Goal: Task Accomplishment & Management: Manage account settings

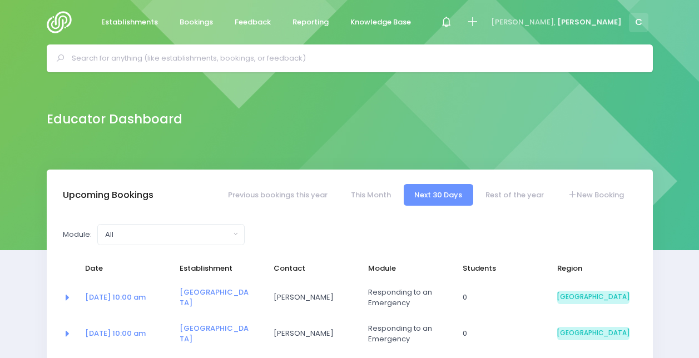
select select "5"
click at [264, 18] on span "Feedback" at bounding box center [253, 22] width 36 height 11
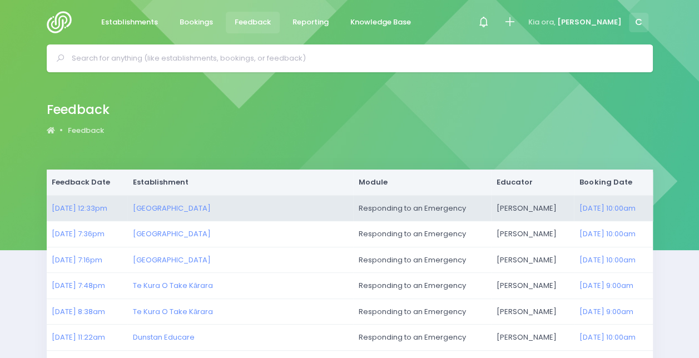
click at [97, 216] on td "27/08/2025 12:33pm" at bounding box center [87, 208] width 81 height 26
click at [107, 209] on link "27/08/2025 12:33pm" at bounding box center [80, 208] width 56 height 11
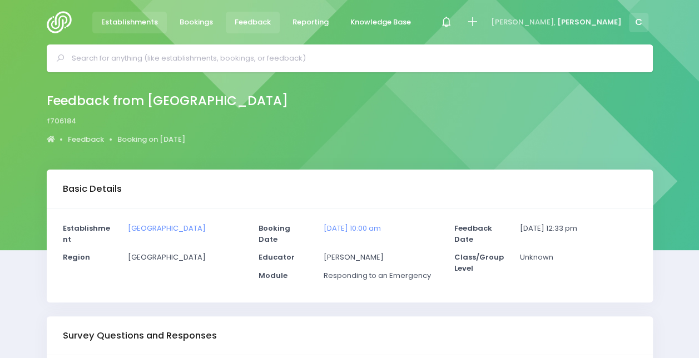
click at [135, 24] on span "Establishments" at bounding box center [129, 22] width 57 height 11
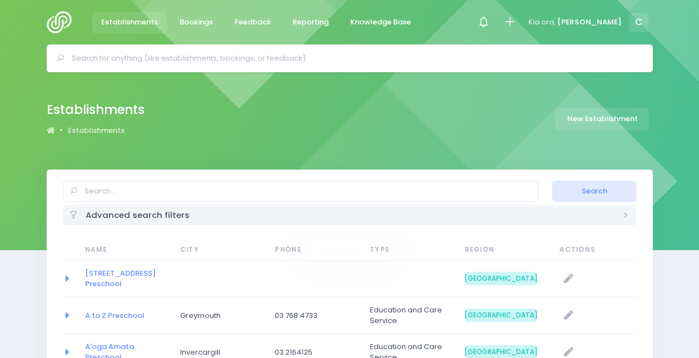
select select "20"
click at [490, 26] on icon at bounding box center [483, 22] width 13 height 13
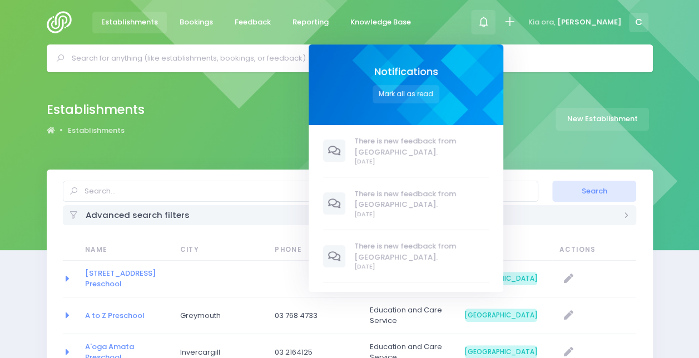
click at [490, 26] on icon at bounding box center [483, 22] width 13 height 13
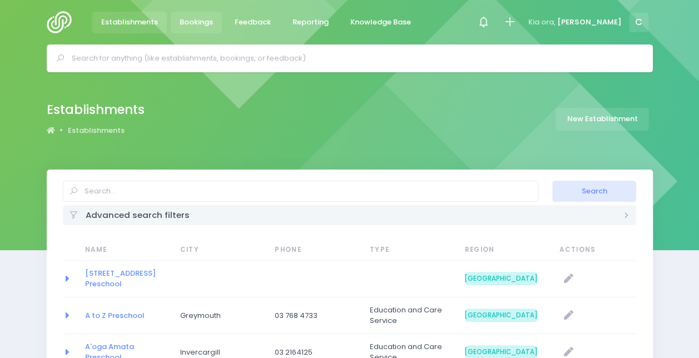
click at [199, 26] on span "Bookings" at bounding box center [196, 22] width 33 height 11
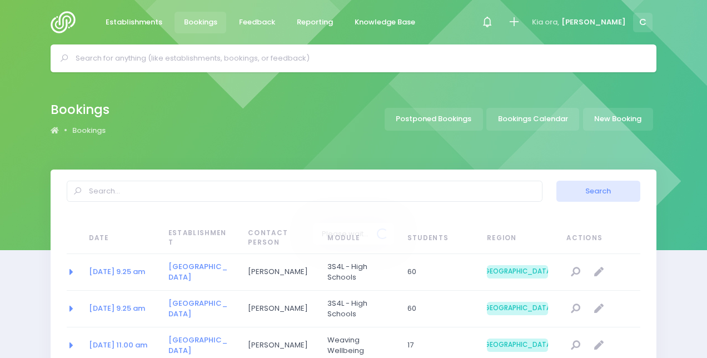
select select "20"
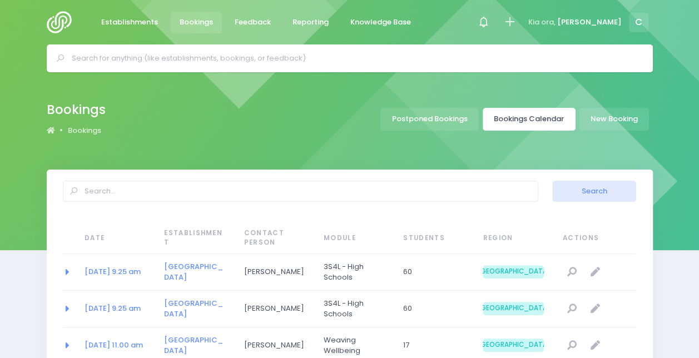
click at [511, 114] on link "Bookings Calendar" at bounding box center [529, 119] width 93 height 23
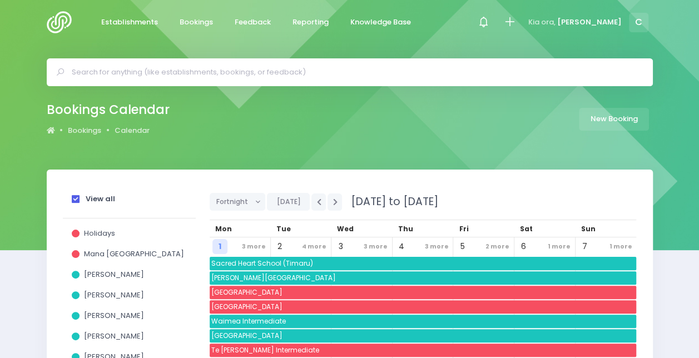
click at [69, 202] on div "View all" at bounding box center [129, 201] width 133 height 34
click at [79, 201] on span at bounding box center [76, 199] width 8 height 8
click at [0, 0] on input "View all" at bounding box center [0, 0] width 0 height 0
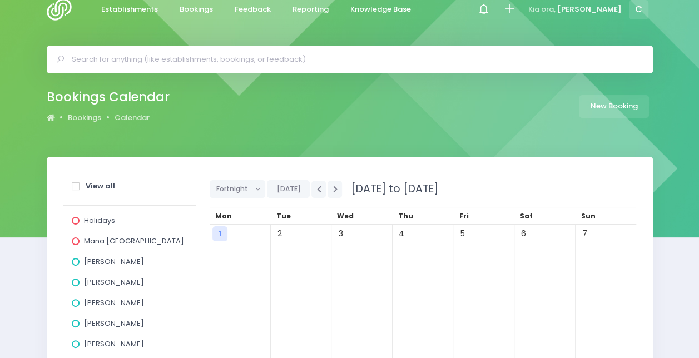
scroll to position [13, 0]
click at [110, 284] on span "[PERSON_NAME]" at bounding box center [114, 281] width 60 height 11
click at [0, 0] on input "[PERSON_NAME]" at bounding box center [0, 0] width 0 height 0
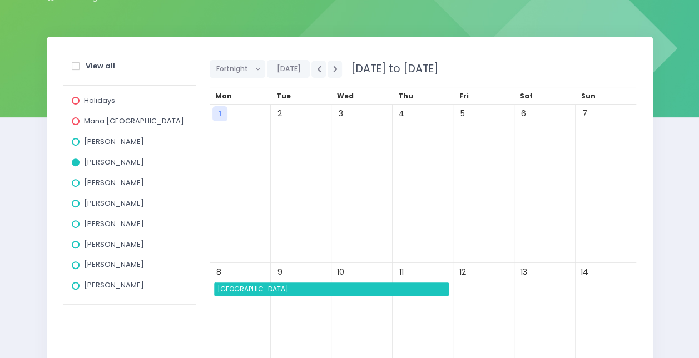
scroll to position [132, 0]
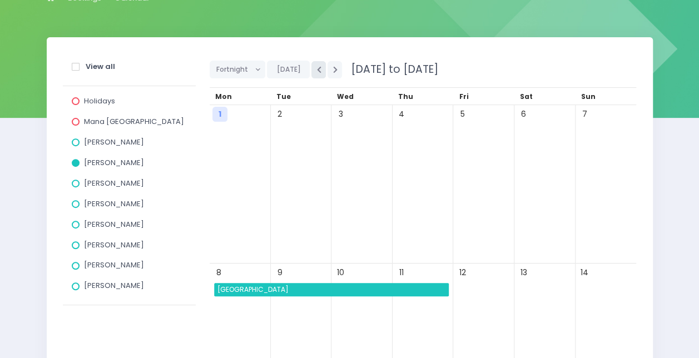
click at [311, 66] on button "button" at bounding box center [318, 69] width 14 height 17
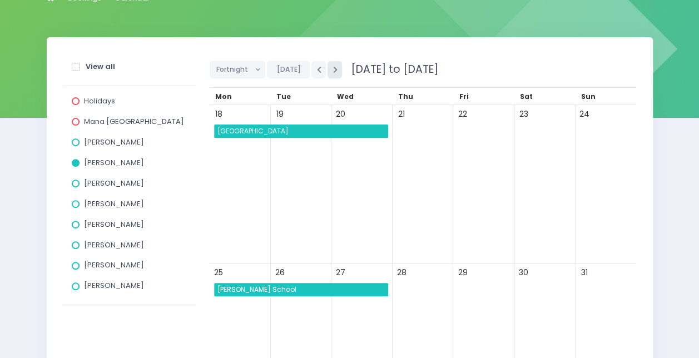
click at [337, 71] on button "button" at bounding box center [335, 69] width 14 height 17
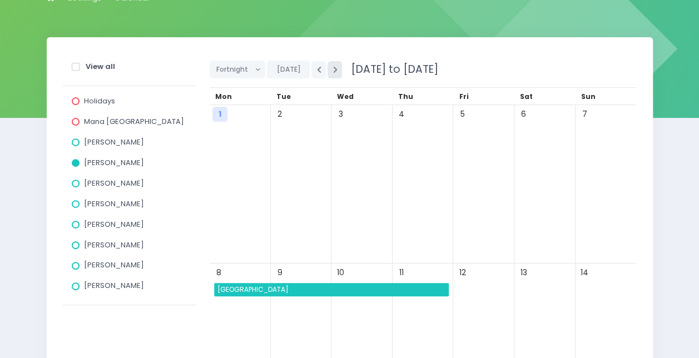
scroll to position [0, 0]
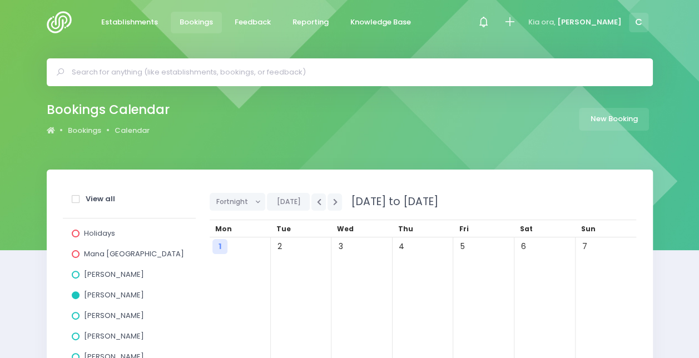
click at [190, 15] on link "Bookings" at bounding box center [197, 23] width 52 height 22
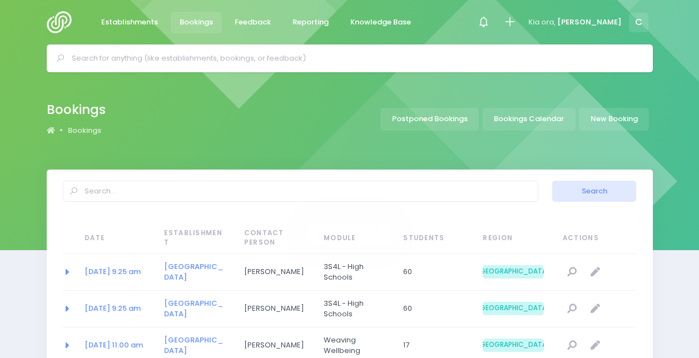
select select "20"
click at [598, 116] on link "New Booking" at bounding box center [614, 119] width 70 height 23
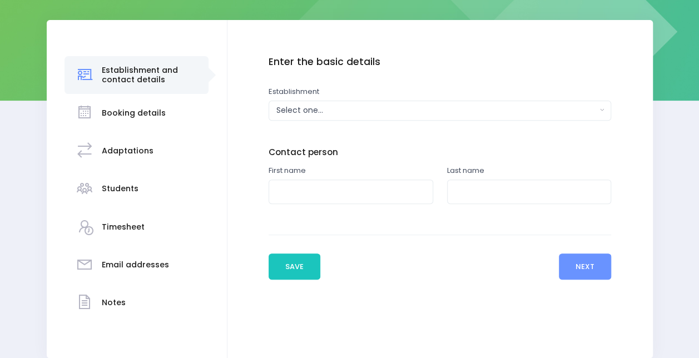
scroll to position [151, 0]
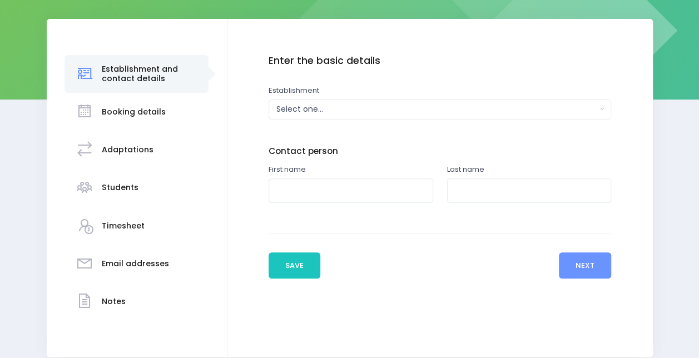
click at [455, 122] on div "Enter the basic details Establishment Select one... 120 Aerodrome Rd Preschool …" at bounding box center [440, 140] width 343 height 170
click at [449, 117] on button "Select one..." at bounding box center [440, 110] width 343 height 20
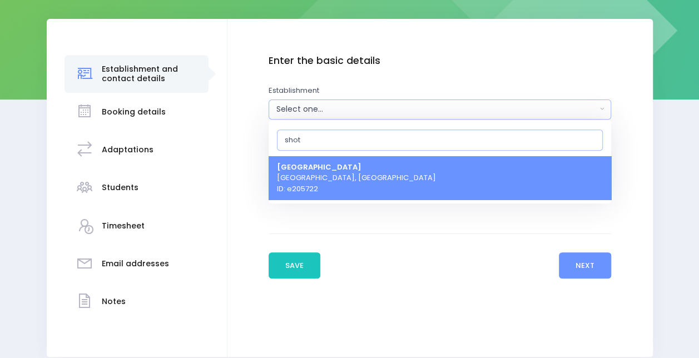
type input "shot"
click at [455, 181] on link "Shotover Primary School Queenstown, South Island Region ID: e205722" at bounding box center [440, 178] width 343 height 44
select select "205722"
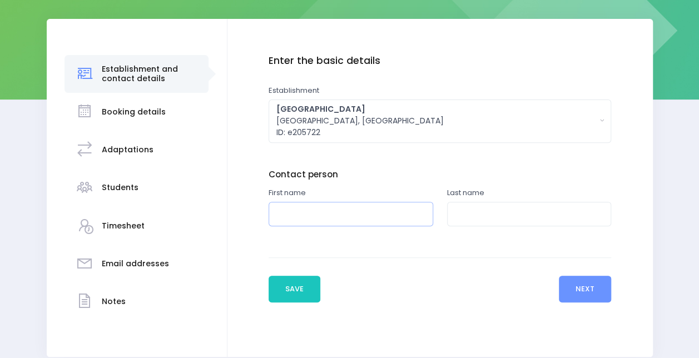
click at [348, 218] on input "text" at bounding box center [351, 214] width 165 height 25
type input "Karyn"
type input "Wallis"
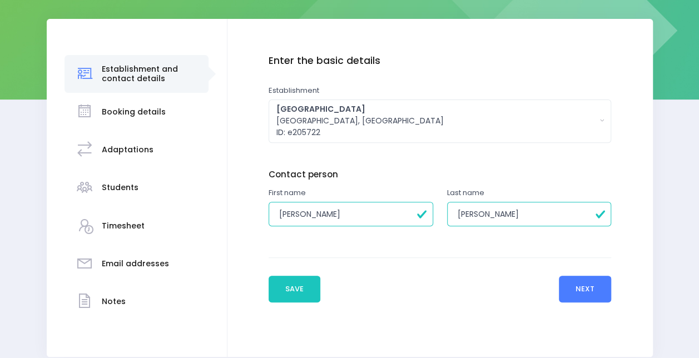
click at [595, 288] on button "Next" at bounding box center [585, 289] width 53 height 27
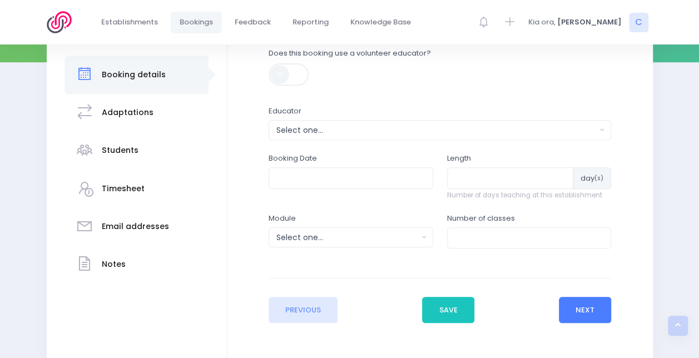
scroll to position [192, 0]
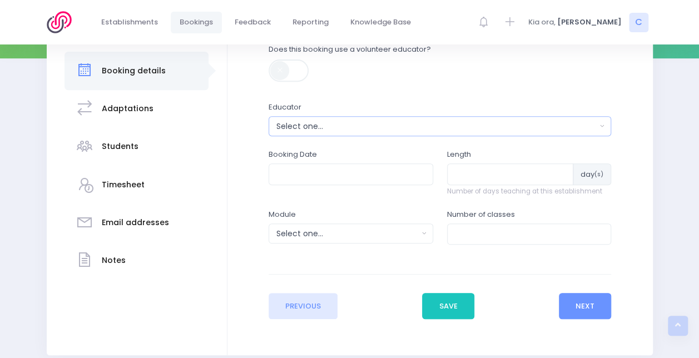
click at [310, 127] on div "Select one..." at bounding box center [436, 127] width 320 height 12
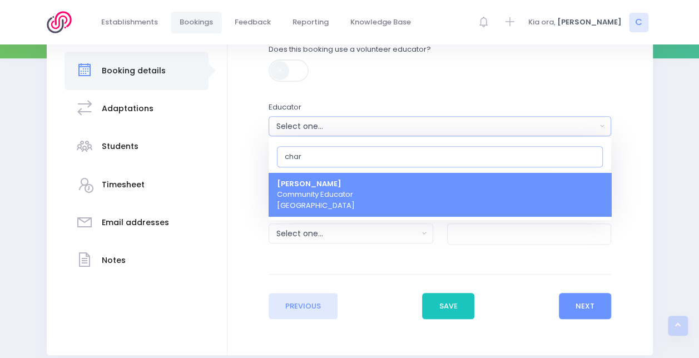
type input "char"
click at [327, 178] on strong "[PERSON_NAME]" at bounding box center [309, 183] width 65 height 11
select select "660290"
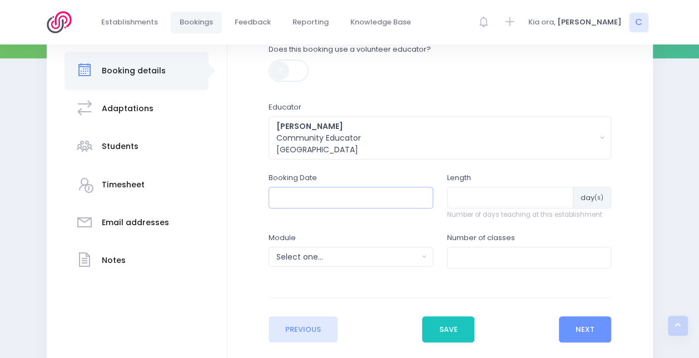
click at [326, 198] on input "text" at bounding box center [351, 197] width 165 height 21
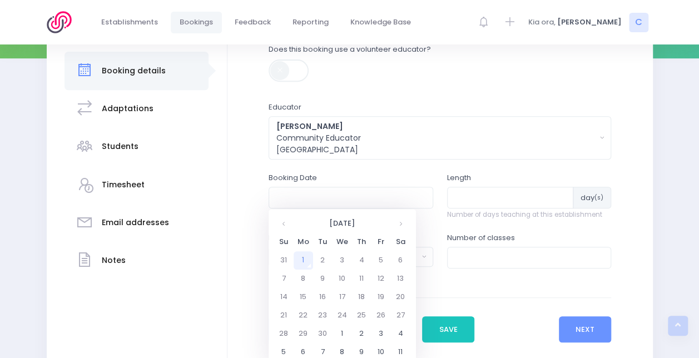
click at [305, 262] on td "1" at bounding box center [303, 260] width 19 height 18
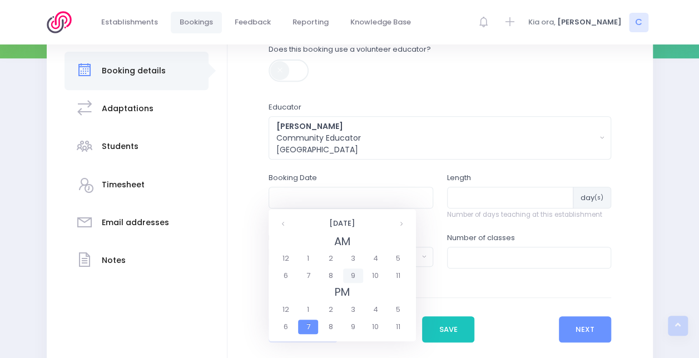
click at [358, 272] on span "9" at bounding box center [352, 276] width 19 height 14
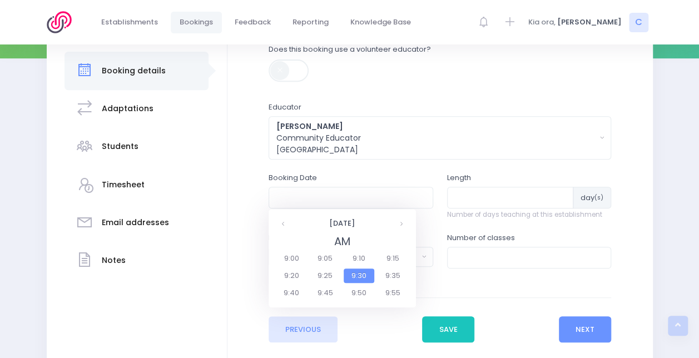
click at [274, 252] on td "AM 9:00 9:05 9:10 9:15 9:20 9:25 9:30 9:35 9:40 9:45 9:50 9:55" at bounding box center [342, 268] width 136 height 70
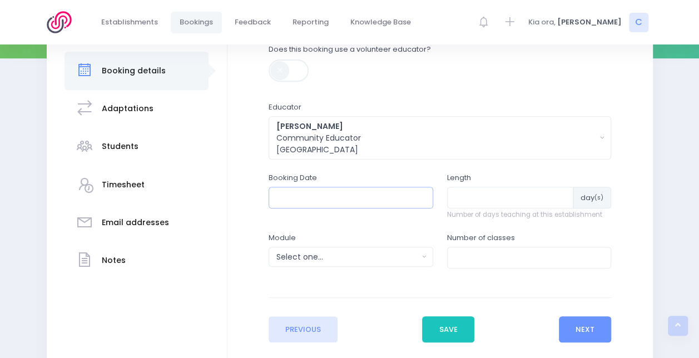
click at [318, 192] on input "text" at bounding box center [351, 197] width 165 height 21
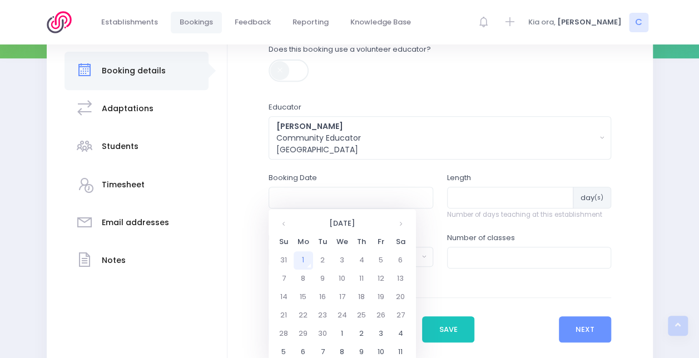
click at [302, 258] on td "1" at bounding box center [303, 260] width 19 height 18
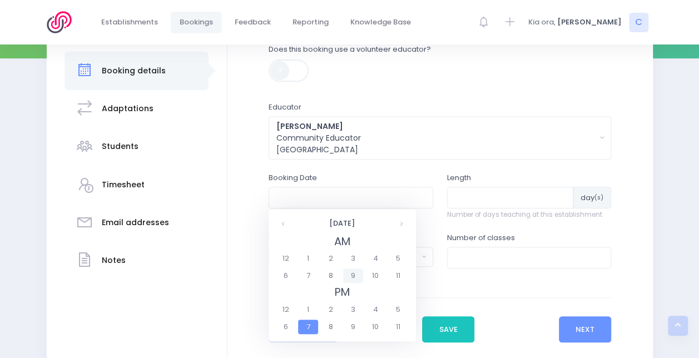
click at [354, 275] on span "9" at bounding box center [352, 276] width 19 height 14
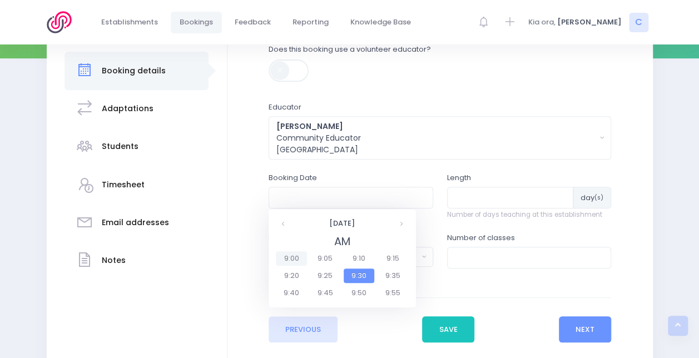
click at [290, 257] on span "9:00" at bounding box center [291, 258] width 31 height 14
type input "01/09/2025 09:00 AM"
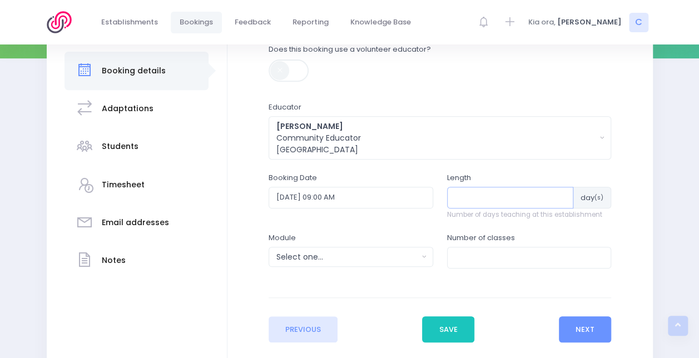
click at [490, 202] on input "number" at bounding box center [510, 197] width 127 height 21
type input "4"
click at [502, 152] on div "Charlie Palmer Community Educator South Island Region" at bounding box center [436, 138] width 320 height 35
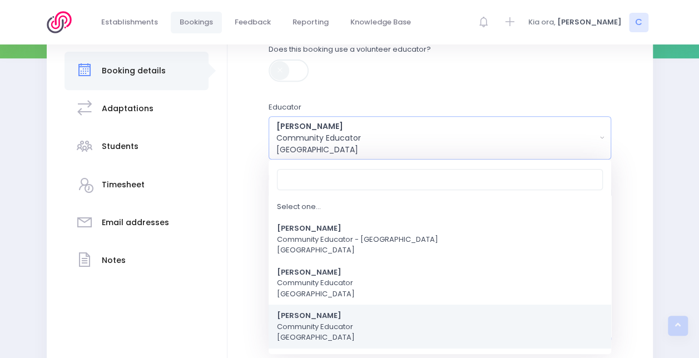
click at [638, 148] on div "Enter the basic details Establishment Select one... 120 Aerodrome Rd Preschool …" at bounding box center [440, 178] width 403 height 329
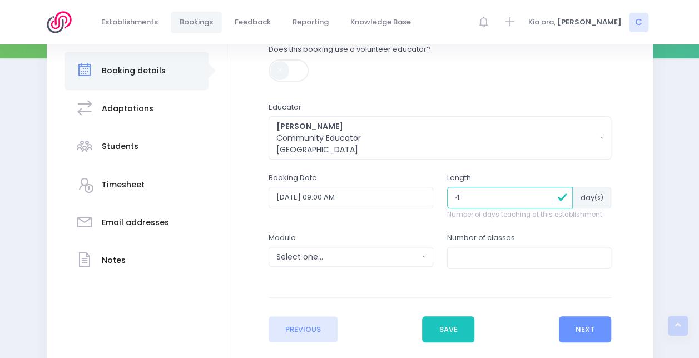
scroll to position [261, 0]
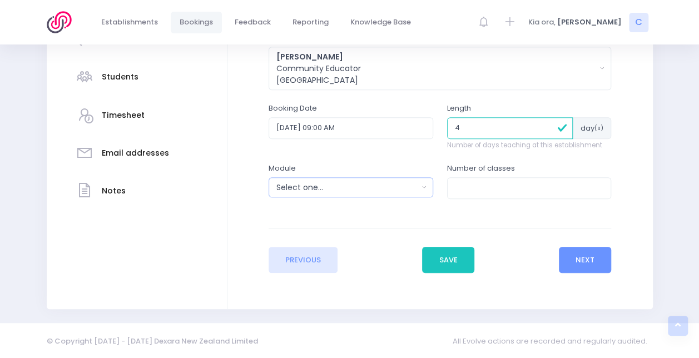
click at [394, 196] on button "Select one..." at bounding box center [351, 187] width 165 height 20
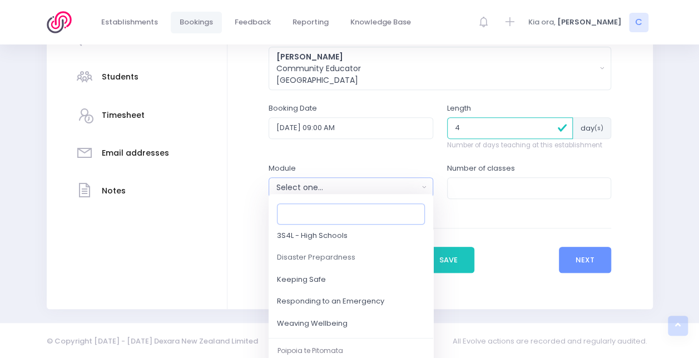
scroll to position [111, 0]
click at [348, 301] on span "Responding to an Emergency" at bounding box center [330, 301] width 107 height 11
select select "Responding to an Emergency"
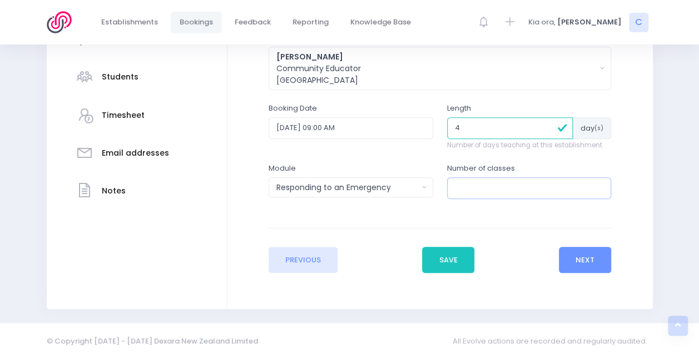
click at [488, 188] on input "number" at bounding box center [529, 187] width 165 height 21
type input "16"
click at [579, 264] on button "Next" at bounding box center [585, 260] width 53 height 27
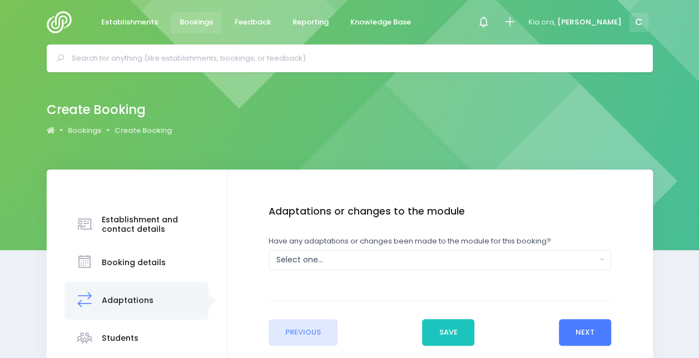
scroll to position [13, 0]
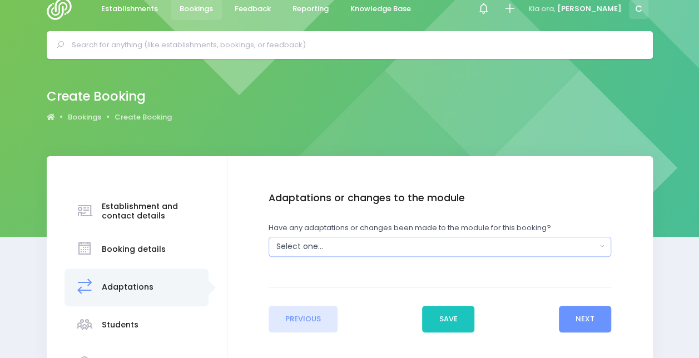
click at [487, 254] on button "Select one..." at bounding box center [440, 247] width 343 height 20
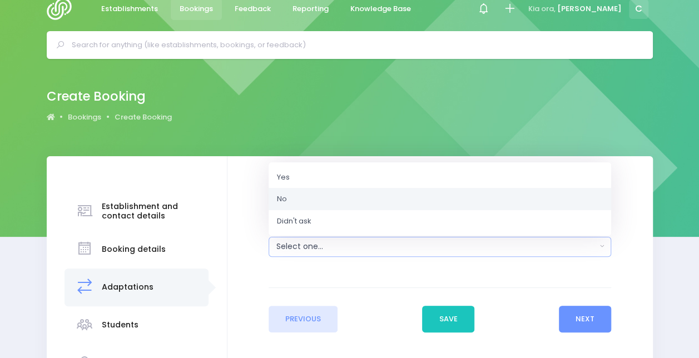
click at [423, 204] on link "No" at bounding box center [440, 199] width 343 height 22
select select "No"
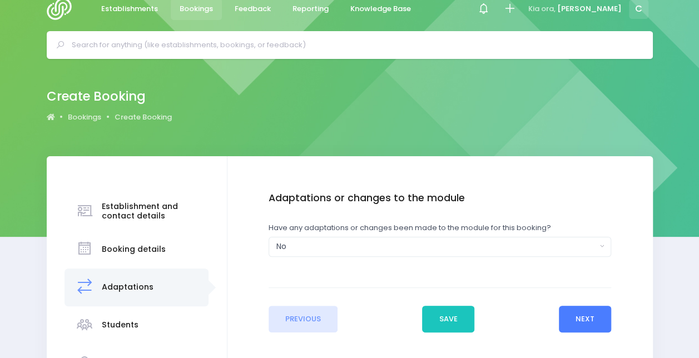
click at [586, 326] on button "Next" at bounding box center [585, 319] width 53 height 27
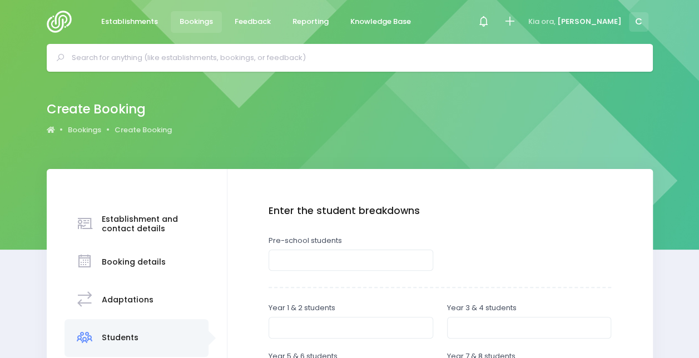
scroll to position [0, 0]
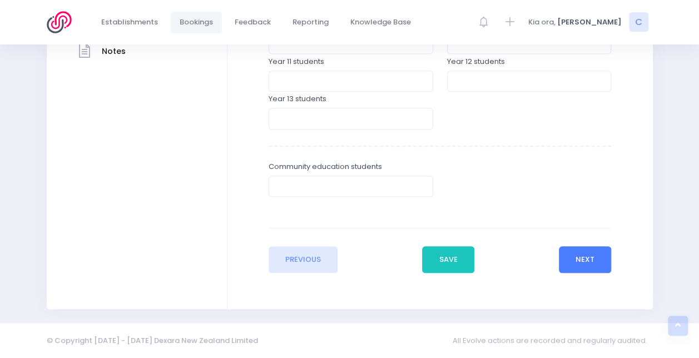
click at [587, 259] on button "Next" at bounding box center [585, 259] width 53 height 27
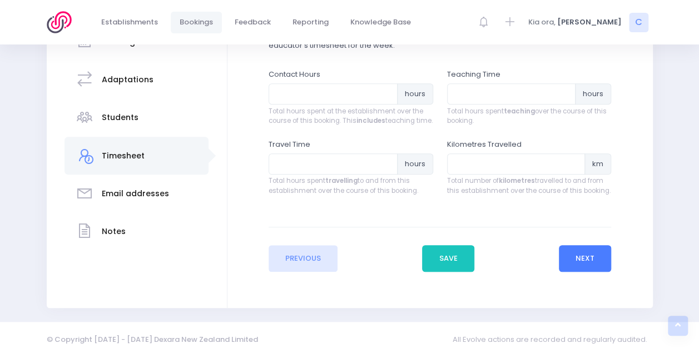
click at [588, 257] on button "Next" at bounding box center [585, 258] width 53 height 27
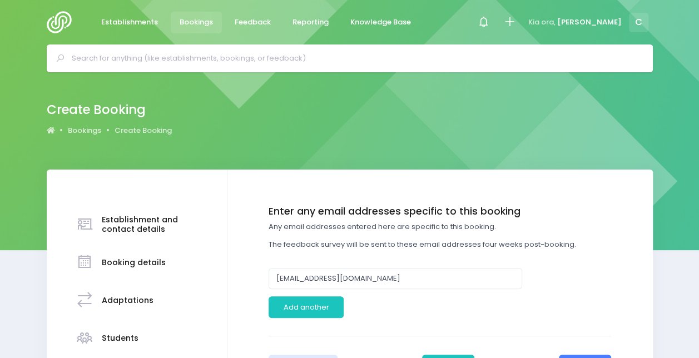
scroll to position [21, 0]
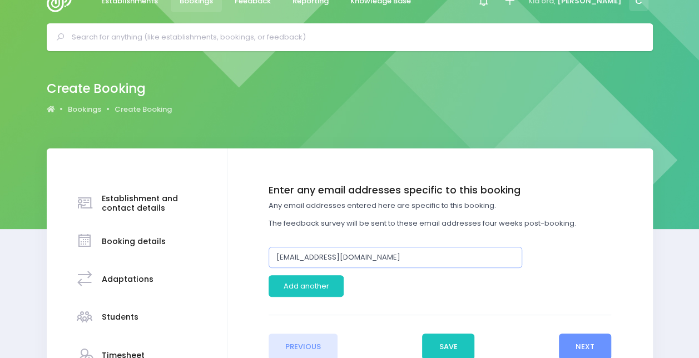
click at [421, 257] on input "tamsinclark@shotover.school.nz" at bounding box center [396, 257] width 254 height 21
paste input "karynwallis@shotover.school.nz"
type input "karynwallis@shotover.school.nz"
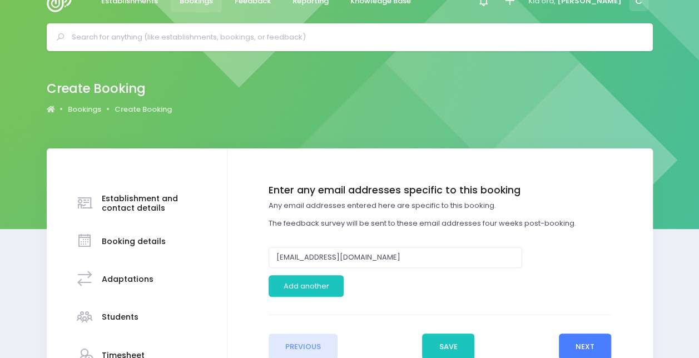
click at [593, 334] on button "Next" at bounding box center [585, 347] width 53 height 27
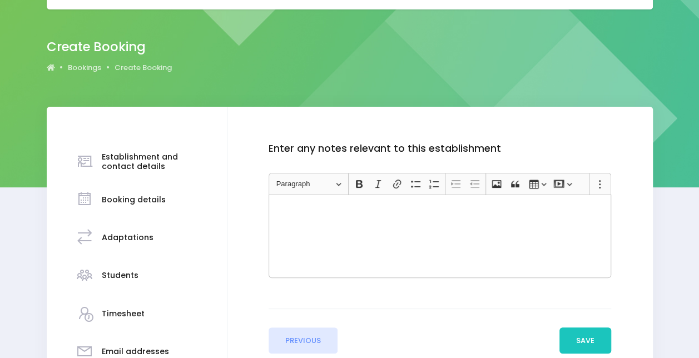
scroll to position [75, 0]
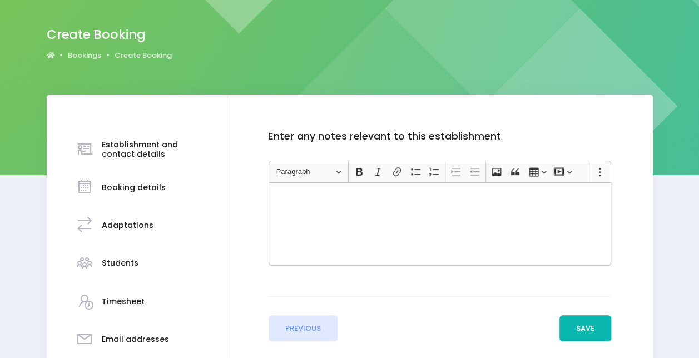
click at [593, 334] on button "Save" at bounding box center [585, 328] width 52 height 27
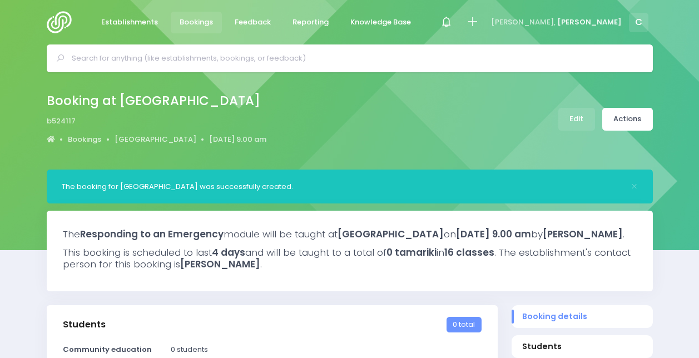
select select "5"
click at [155, 142] on link "[GEOGRAPHIC_DATA]" at bounding box center [156, 139] width 82 height 11
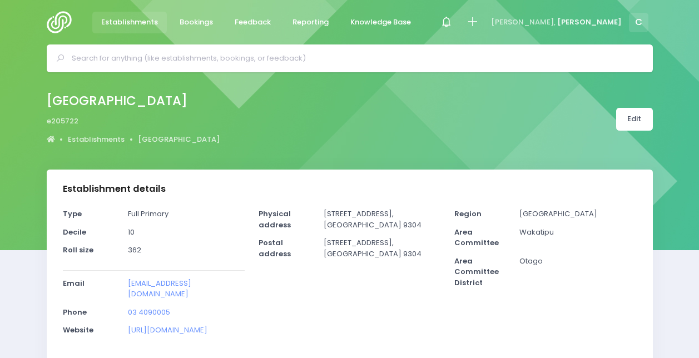
select select "5"
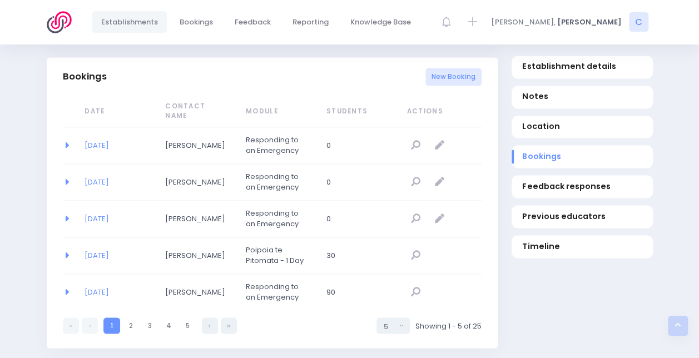
scroll to position [733, 0]
click at [109, 176] on link "08/09/2025" at bounding box center [97, 181] width 24 height 11
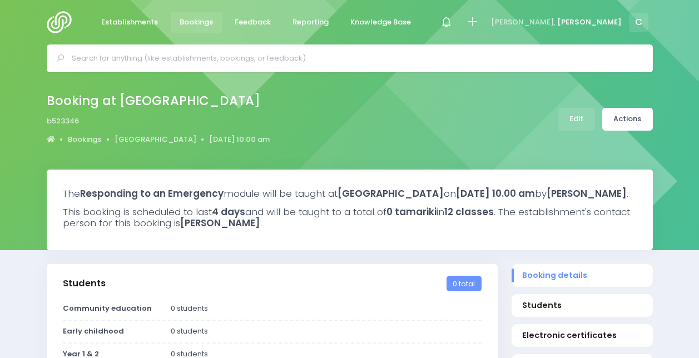
select select "5"
click at [588, 118] on link "Edit" at bounding box center [576, 119] width 37 height 23
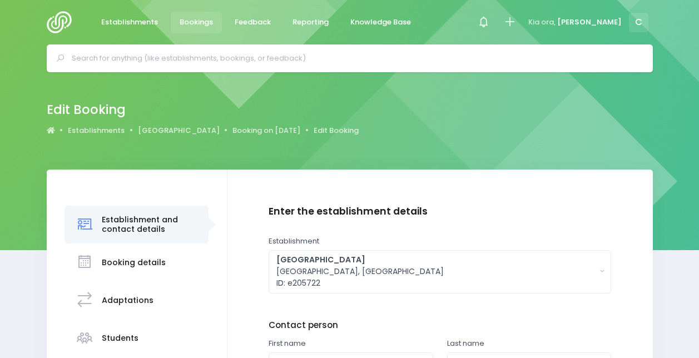
scroll to position [146, 0]
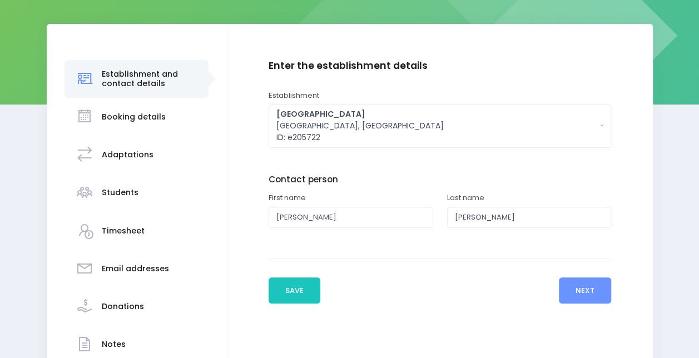
click at [127, 188] on h3 "Students" at bounding box center [120, 192] width 37 height 9
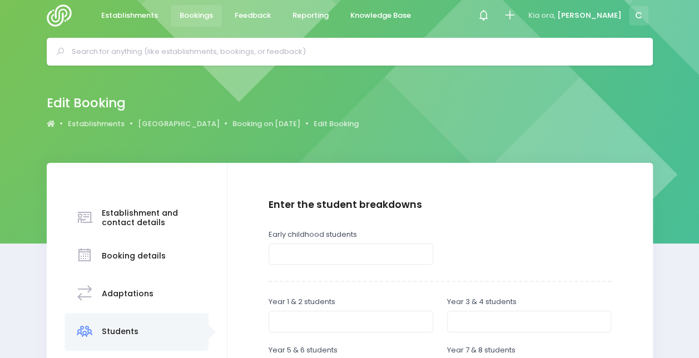
scroll to position [0, 0]
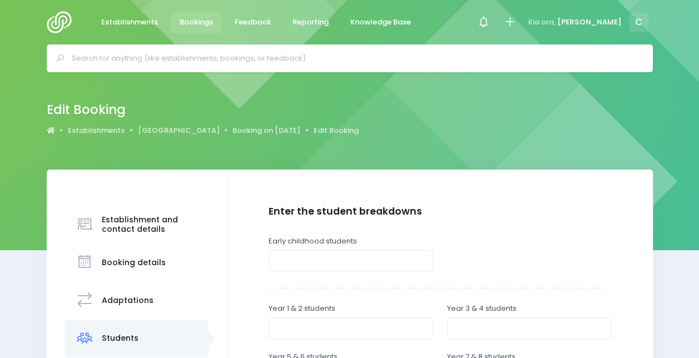
click at [120, 294] on div "Adaptations" at bounding box center [128, 300] width 52 height 27
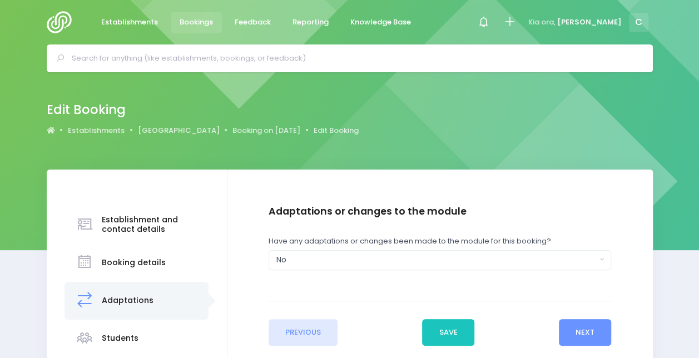
click at [123, 279] on div "Booking details" at bounding box center [137, 263] width 144 height 38
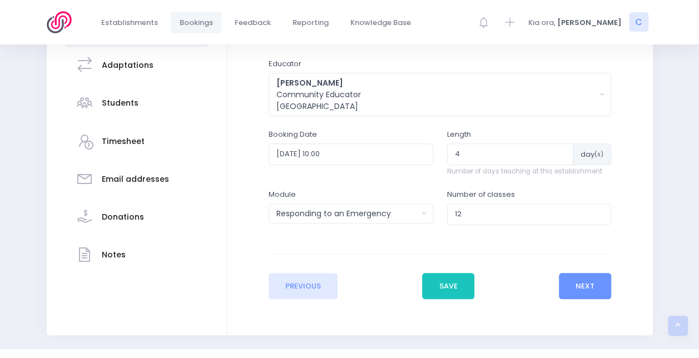
scroll to position [236, 0]
click at [110, 106] on h3 "Students" at bounding box center [120, 102] width 37 height 9
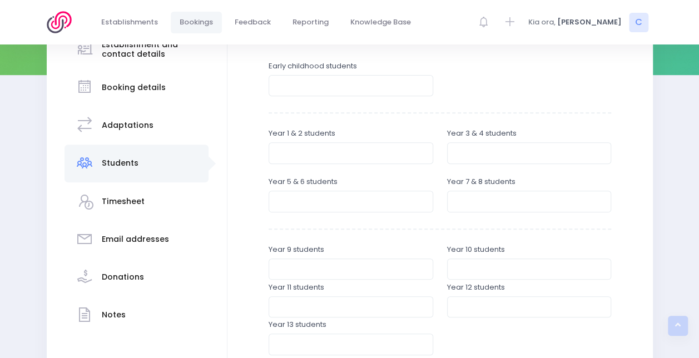
scroll to position [177, 0]
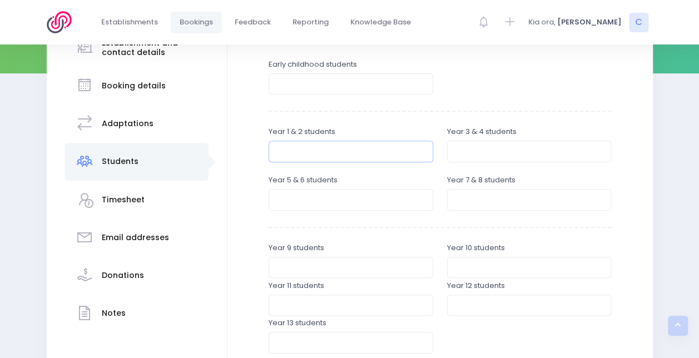
click at [284, 142] on input "number" at bounding box center [351, 151] width 165 height 21
type input "80"
click at [471, 150] on input "number" at bounding box center [529, 151] width 165 height 21
type input "90"
click at [299, 200] on input "number" at bounding box center [351, 199] width 165 height 21
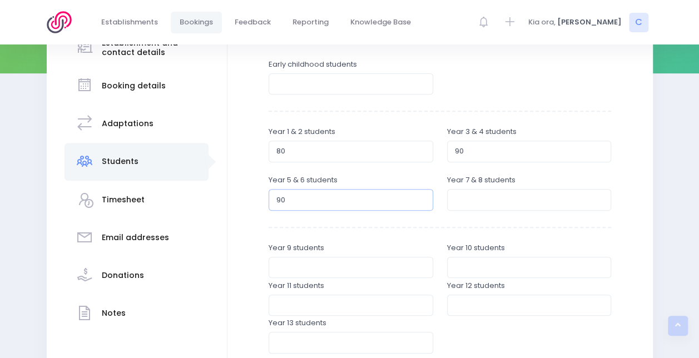
type input "90"
click at [472, 192] on input "number" at bounding box center [529, 199] width 165 height 21
type input "90"
click at [436, 224] on div "Enter the student breakdowns Early childhood students Year 1 & 2 students 80 Ye…" at bounding box center [440, 236] width 343 height 414
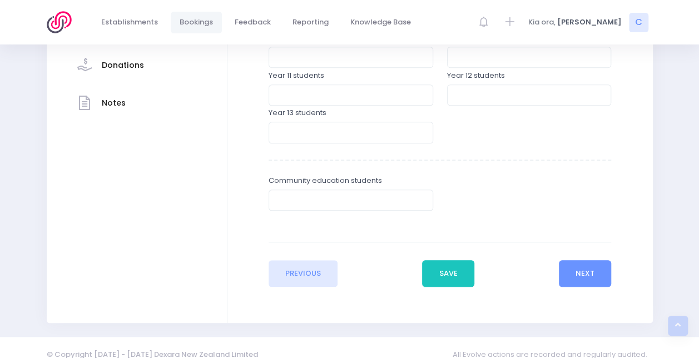
scroll to position [401, 0]
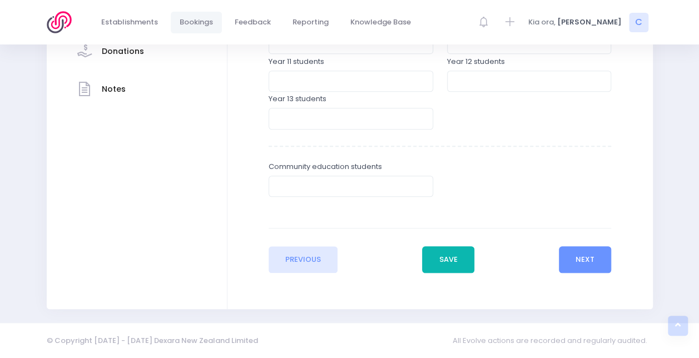
click at [446, 264] on button "Save" at bounding box center [448, 259] width 52 height 27
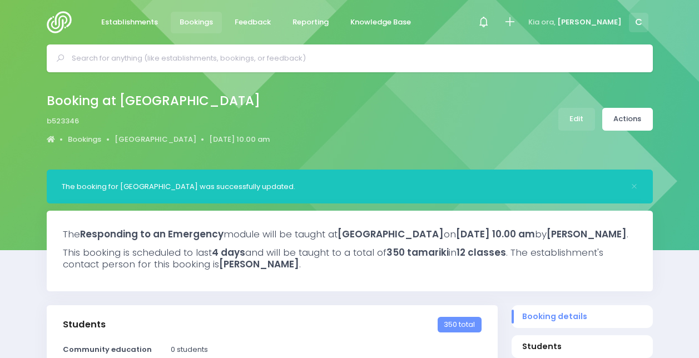
select select "5"
click at [136, 137] on link "[GEOGRAPHIC_DATA]" at bounding box center [156, 139] width 82 height 11
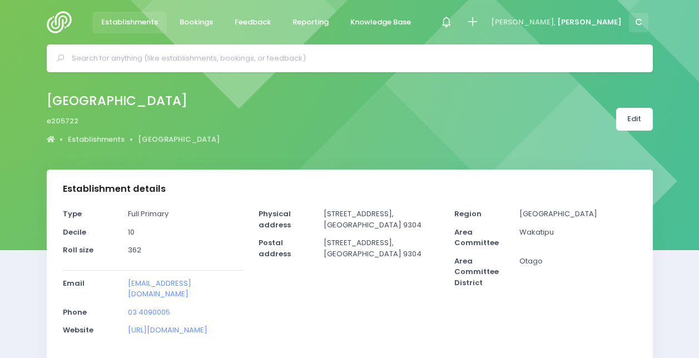
select select "5"
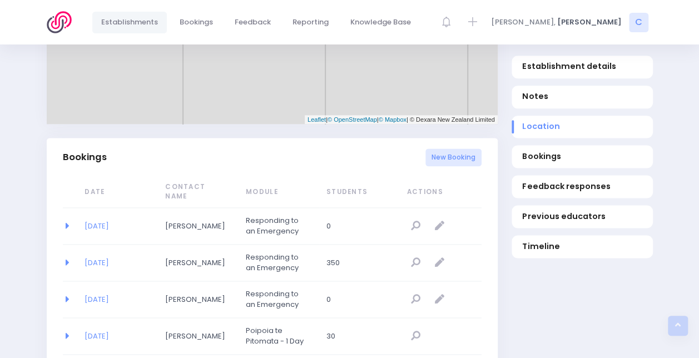
scroll to position [656, 0]
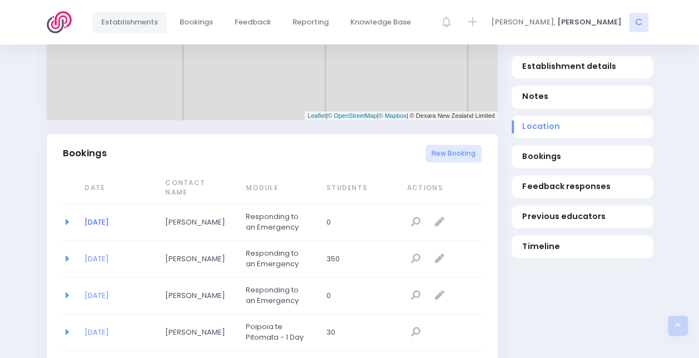
click at [106, 217] on link "[DATE]" at bounding box center [97, 222] width 24 height 11
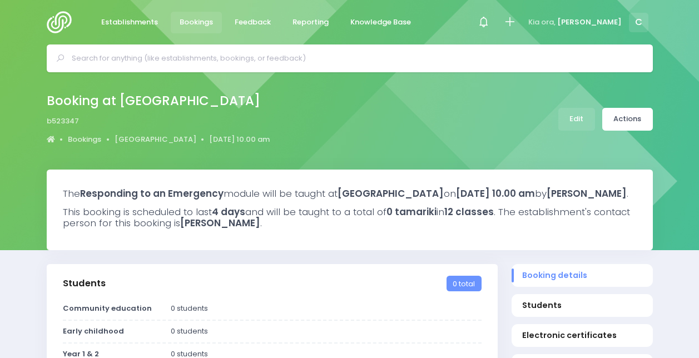
select select "5"
click at [573, 119] on link "Edit" at bounding box center [576, 119] width 37 height 23
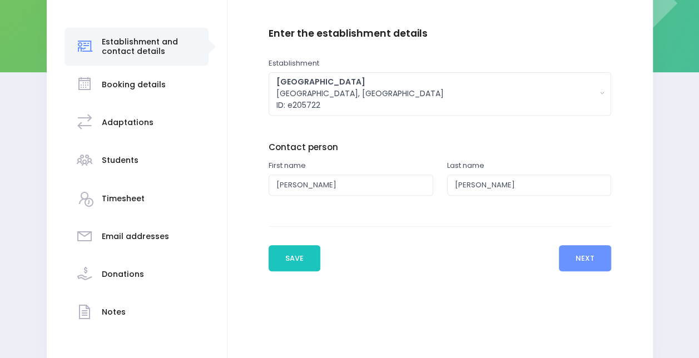
scroll to position [237, 0]
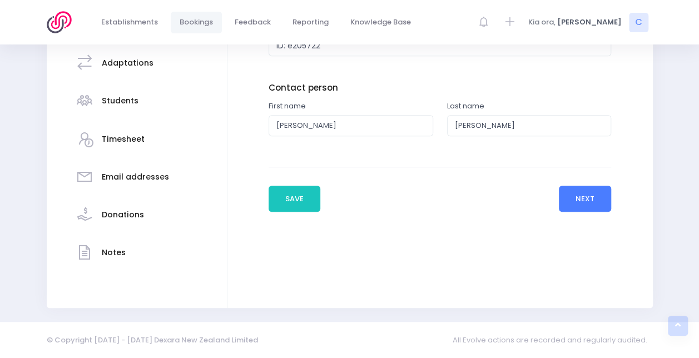
click at [575, 209] on button "Next" at bounding box center [585, 199] width 53 height 27
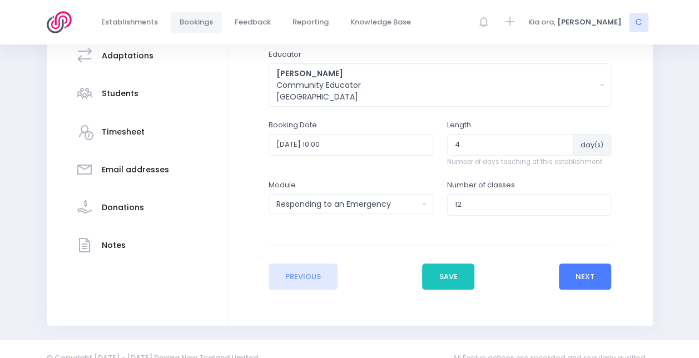
scroll to position [261, 0]
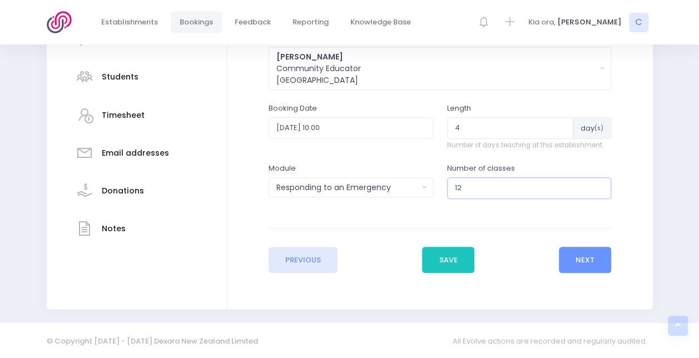
click at [467, 182] on input "12" at bounding box center [529, 187] width 165 height 21
type input "11"
click at [584, 256] on button "Next" at bounding box center [585, 260] width 53 height 27
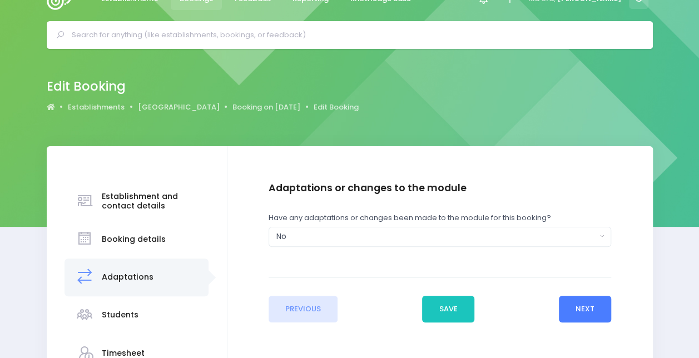
scroll to position [0, 0]
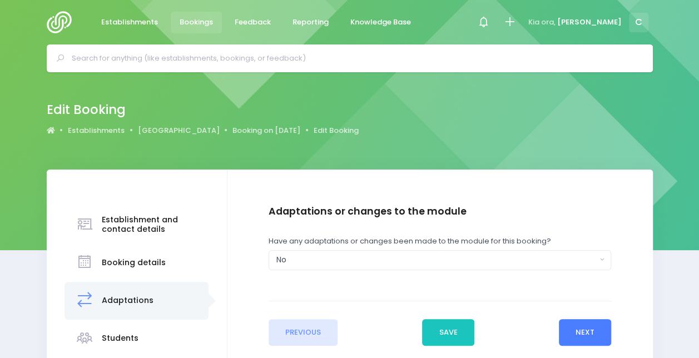
click at [586, 330] on button "Next" at bounding box center [585, 332] width 53 height 27
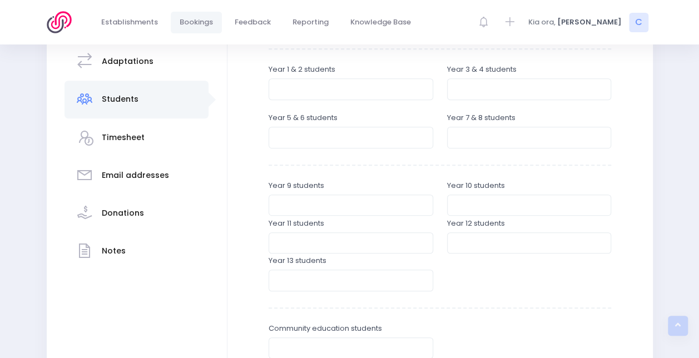
scroll to position [240, 0]
click at [325, 93] on input "number" at bounding box center [351, 87] width 165 height 21
type input "66"
click at [502, 92] on input "number" at bounding box center [529, 87] width 165 height 21
type input "100"
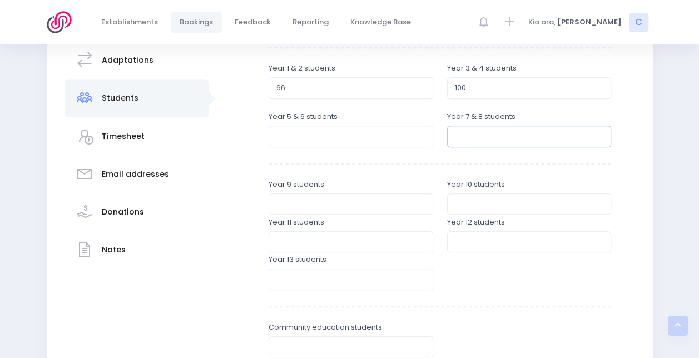
click at [466, 134] on input "number" at bounding box center [529, 136] width 165 height 21
click at [358, 126] on input "number" at bounding box center [351, 136] width 165 height 21
type input "1"
type input "60"
click at [451, 138] on input "number" at bounding box center [529, 136] width 165 height 21
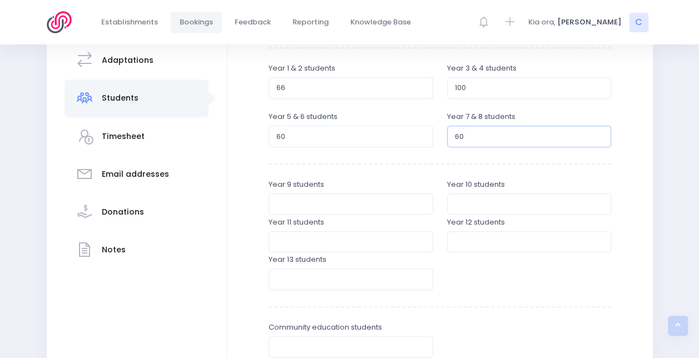
type input "60"
click at [440, 166] on div "Enter the student breakdowns Early childhood students Year 1 & 2 students 66 Ye…" at bounding box center [440, 173] width 343 height 414
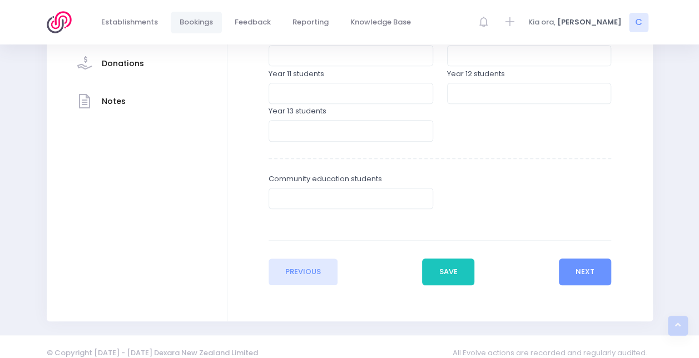
scroll to position [396, 0]
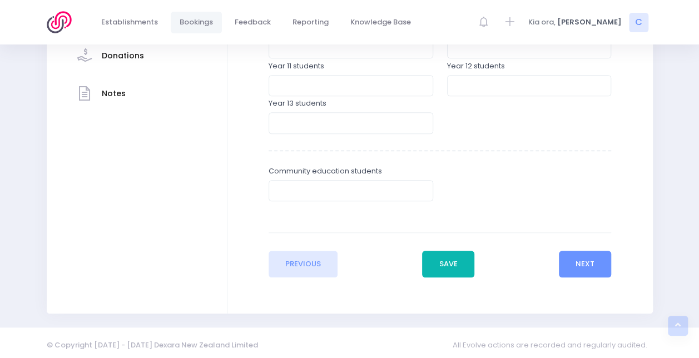
click at [463, 269] on button "Save" at bounding box center [448, 264] width 52 height 27
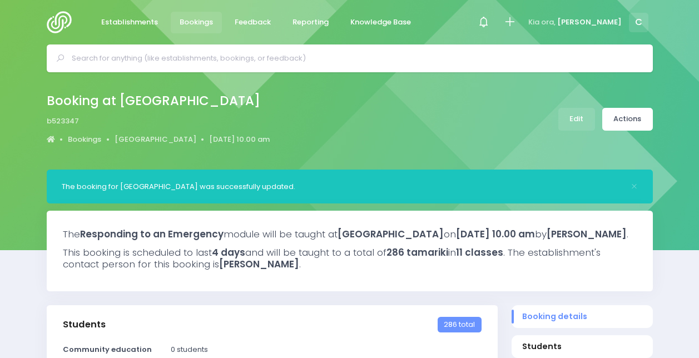
select select "5"
click at [201, 21] on span "Bookings" at bounding box center [196, 22] width 33 height 11
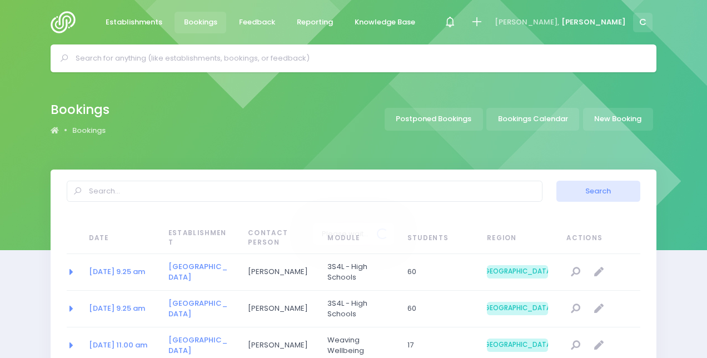
select select "20"
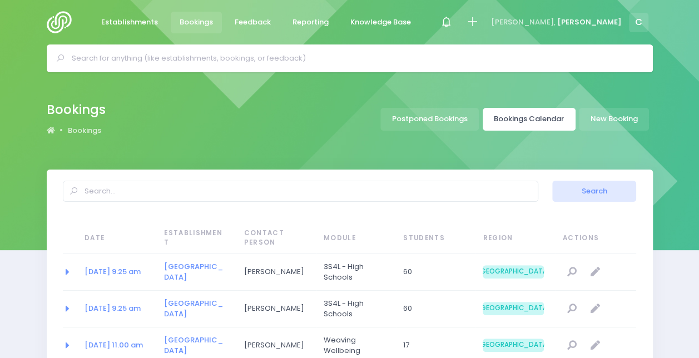
click at [534, 121] on link "Bookings Calendar" at bounding box center [529, 119] width 93 height 23
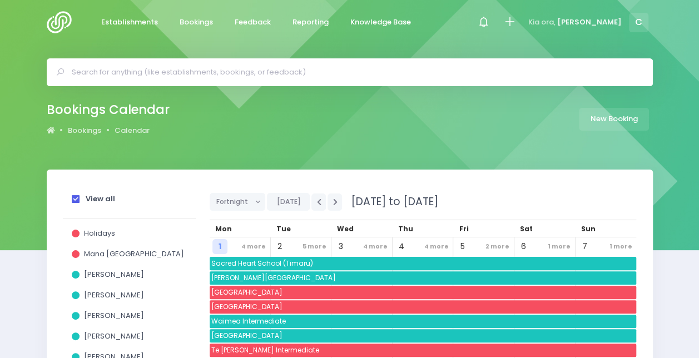
click at [91, 200] on strong "View all" at bounding box center [100, 199] width 29 height 11
click at [0, 0] on input "View all" at bounding box center [0, 0] width 0 height 0
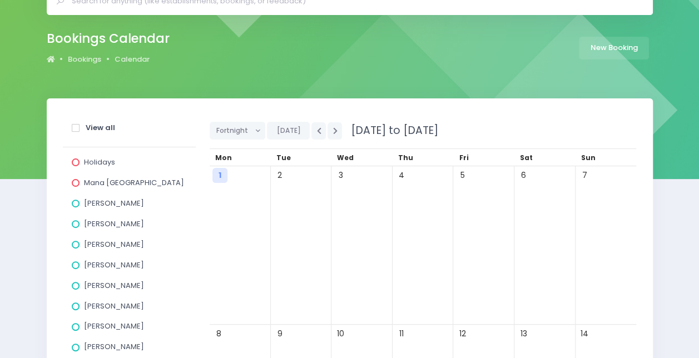
scroll to position [75, 0]
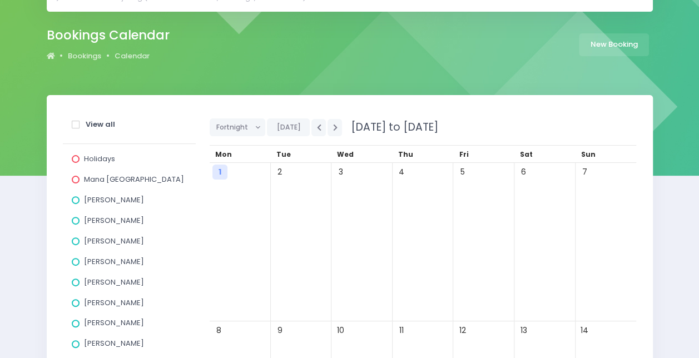
click at [89, 215] on div "[PERSON_NAME]" at bounding box center [129, 222] width 115 height 21
click at [93, 217] on span "[PERSON_NAME]" at bounding box center [114, 220] width 60 height 11
click at [0, 0] on input "[PERSON_NAME]" at bounding box center [0, 0] width 0 height 0
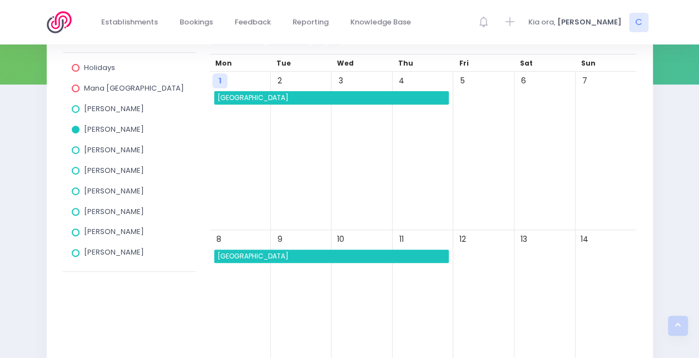
scroll to position [165, 0]
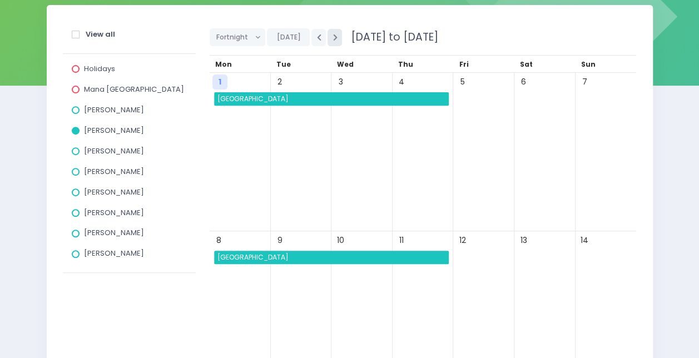
click at [333, 42] on button "button" at bounding box center [335, 37] width 14 height 17
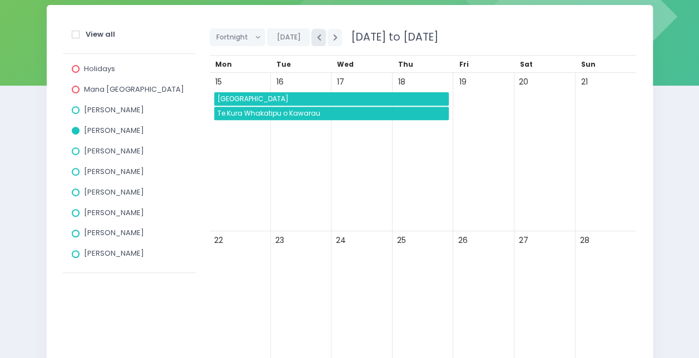
click at [316, 36] on icon "button" at bounding box center [318, 37] width 4 height 7
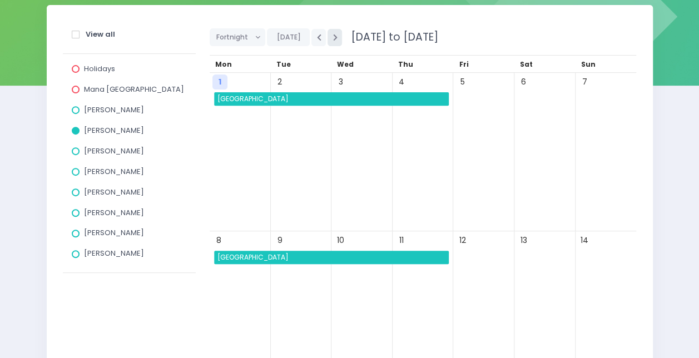
click at [328, 38] on button "button" at bounding box center [335, 37] width 14 height 17
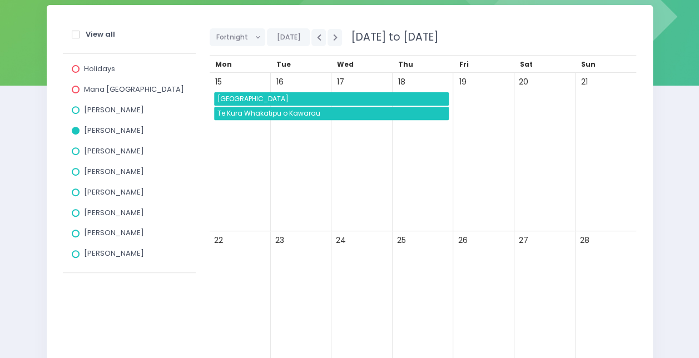
click at [293, 101] on span "[GEOGRAPHIC_DATA]" at bounding box center [333, 98] width 234 height 13
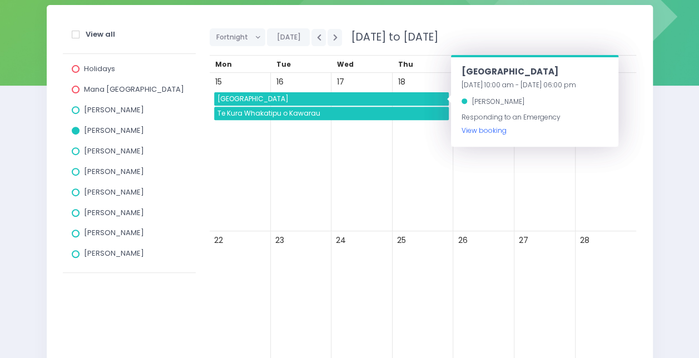
click at [481, 126] on link "View booking" at bounding box center [483, 130] width 45 height 9
click at [184, 34] on div "View all" at bounding box center [129, 36] width 115 height 21
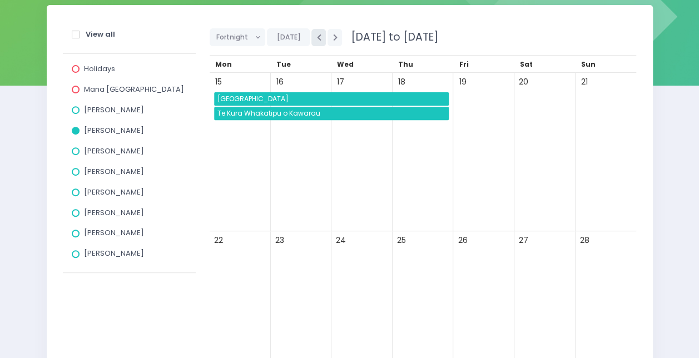
click at [312, 39] on button "button" at bounding box center [318, 37] width 14 height 17
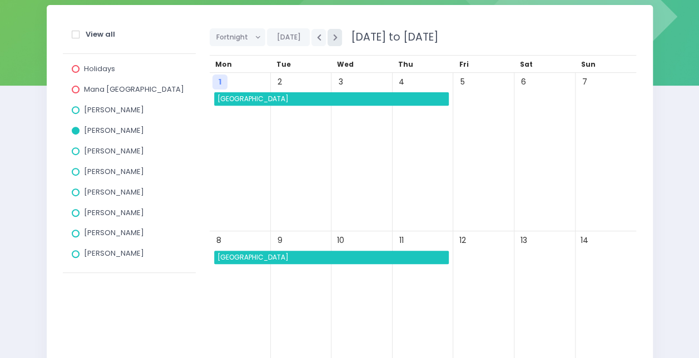
click at [333, 37] on icon "button" at bounding box center [335, 37] width 4 height 7
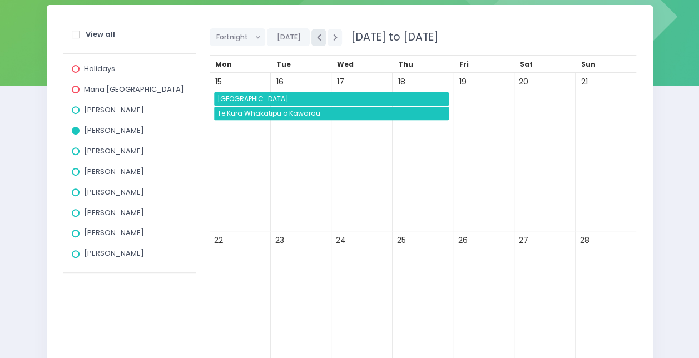
click at [318, 39] on button "button" at bounding box center [318, 37] width 14 height 17
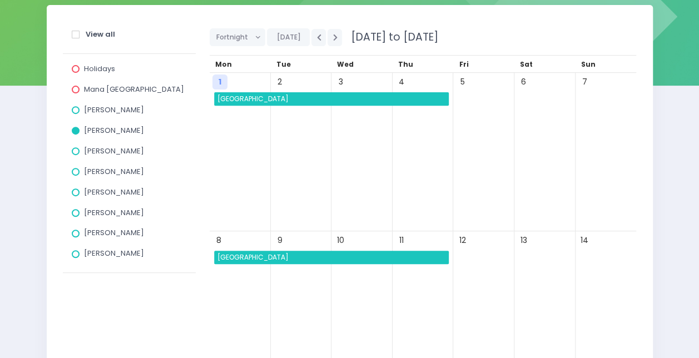
click at [285, 100] on span "[GEOGRAPHIC_DATA]" at bounding box center [333, 98] width 234 height 13
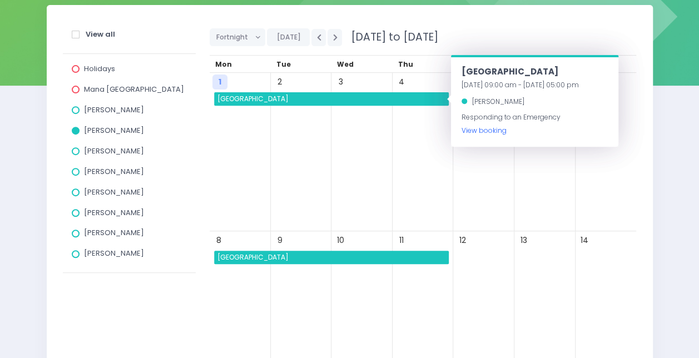
click at [488, 128] on link "View booking" at bounding box center [483, 130] width 45 height 9
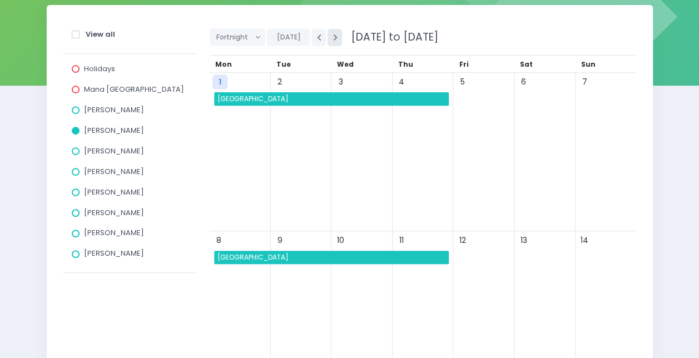
click at [333, 37] on icon "button" at bounding box center [335, 37] width 4 height 7
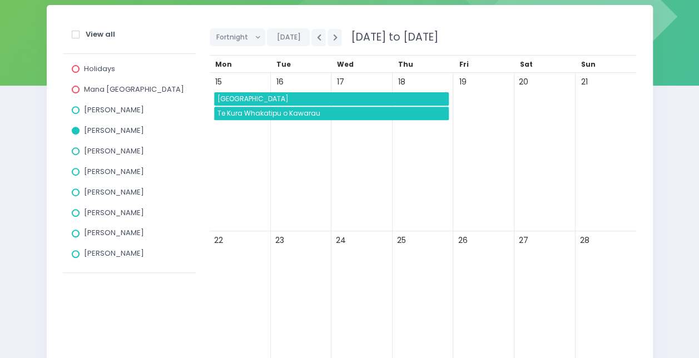
click at [299, 95] on span "[GEOGRAPHIC_DATA]" at bounding box center [333, 98] width 234 height 13
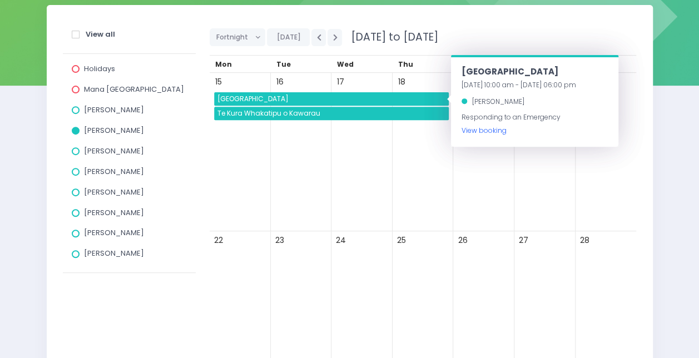
click at [482, 127] on link "View booking" at bounding box center [483, 130] width 45 height 9
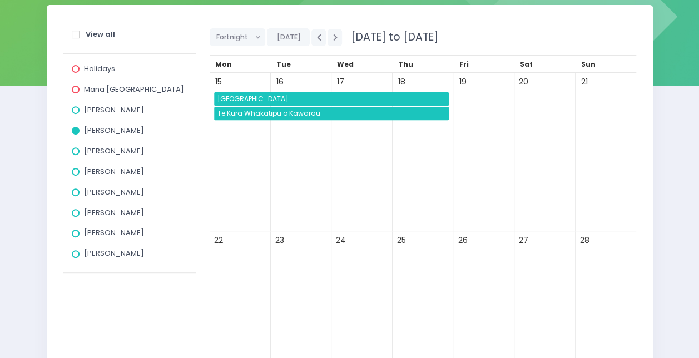
click at [87, 106] on span "Amy Lucas" at bounding box center [114, 110] width 60 height 11
click at [0, 0] on input "Amy Lucas" at bounding box center [0, 0] width 0 height 0
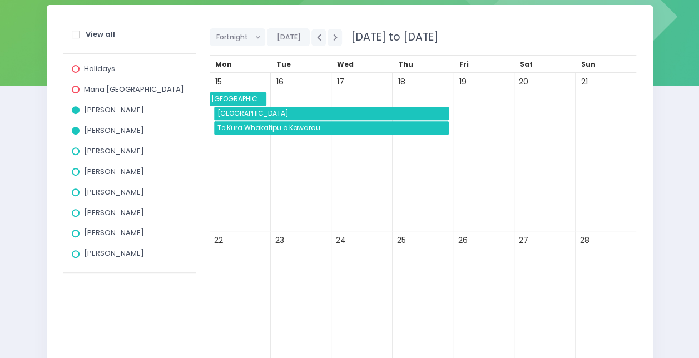
click at [86, 121] on div "Amy Lucas" at bounding box center [129, 112] width 115 height 21
click at [92, 159] on div "Elysse Renouf" at bounding box center [129, 153] width 115 height 21
click at [96, 151] on span "Elysse Renouf" at bounding box center [114, 151] width 60 height 11
click at [0, 0] on input "Elysse Renouf" at bounding box center [0, 0] width 0 height 0
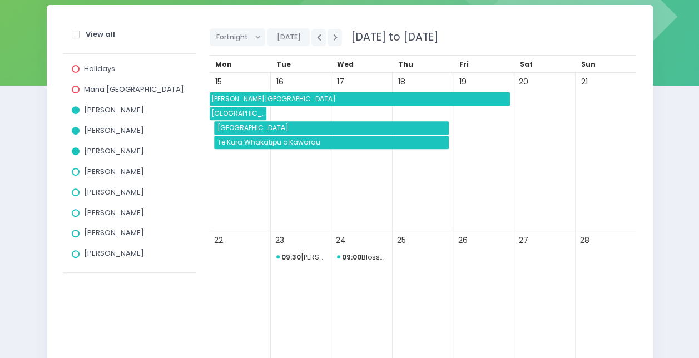
click at [91, 145] on div "Elysse Renouf" at bounding box center [129, 153] width 115 height 21
click at [102, 153] on span "Elysse Renouf" at bounding box center [114, 151] width 60 height 11
click at [0, 0] on input "Elysse Renouf" at bounding box center [0, 0] width 0 height 0
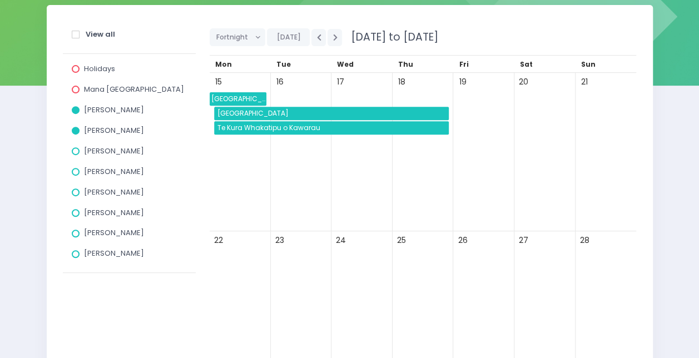
click at [104, 127] on span "[PERSON_NAME]" at bounding box center [114, 130] width 60 height 11
click at [0, 0] on input "[PERSON_NAME]" at bounding box center [0, 0] width 0 height 0
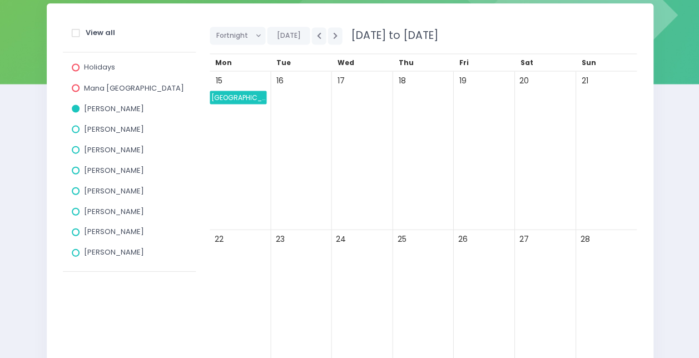
scroll to position [166, 0]
click at [108, 105] on span "Amy Lucas" at bounding box center [114, 108] width 60 height 11
click at [0, 0] on input "Amy Lucas" at bounding box center [0, 0] width 0 height 0
click at [98, 130] on span "[PERSON_NAME]" at bounding box center [114, 129] width 60 height 11
click at [0, 0] on input "[PERSON_NAME]" at bounding box center [0, 0] width 0 height 0
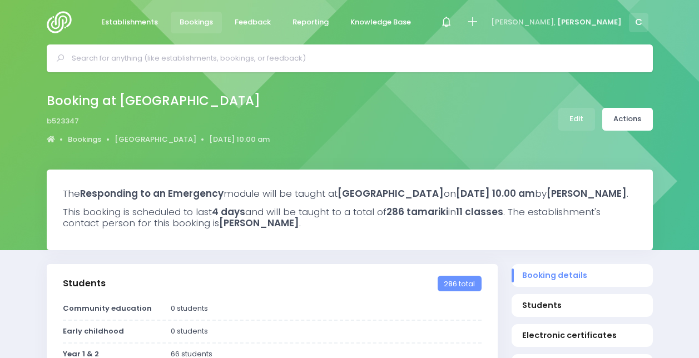
select select "5"
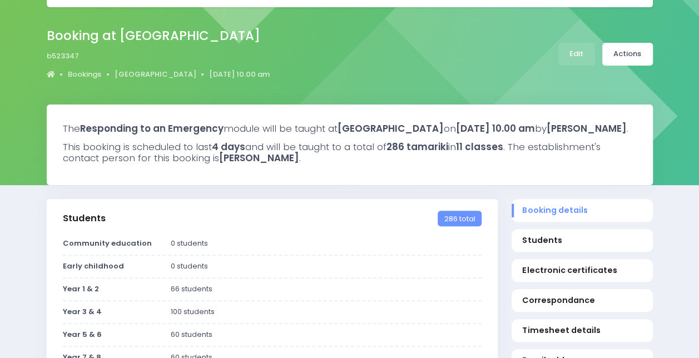
scroll to position [59, 0]
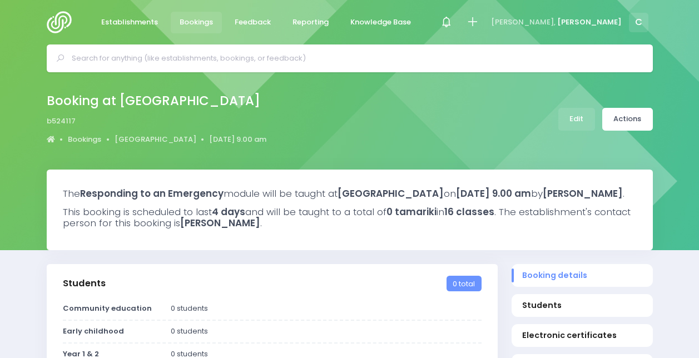
select select "5"
click at [560, 118] on link "Edit" at bounding box center [576, 119] width 37 height 23
drag, startPoint x: 642, startPoint y: 107, endPoint x: 681, endPoint y: 110, distance: 39.0
drag, startPoint x: 681, startPoint y: 110, endPoint x: 694, endPoint y: 72, distance: 40.3
click at [694, 72] on div at bounding box center [349, 58] width 699 height 28
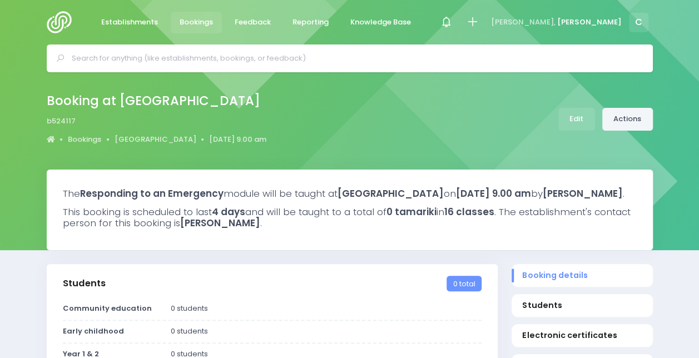
click at [630, 118] on link "Actions" at bounding box center [627, 119] width 51 height 23
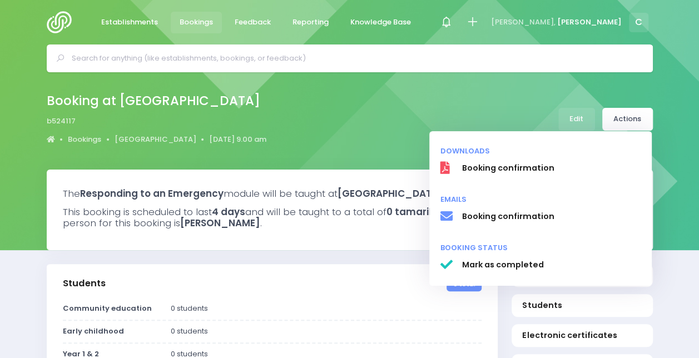
click at [458, 115] on div "Booking at Shotover Primary School b524117 Bookings Shotover Primary School 1 S…" at bounding box center [350, 119] width 634 height 58
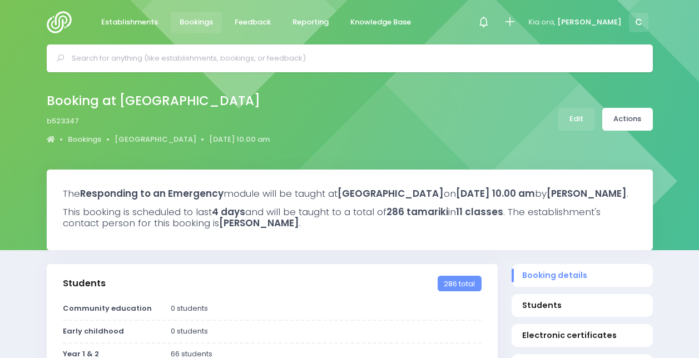
select select "5"
click at [579, 116] on link "Edit" at bounding box center [576, 119] width 37 height 23
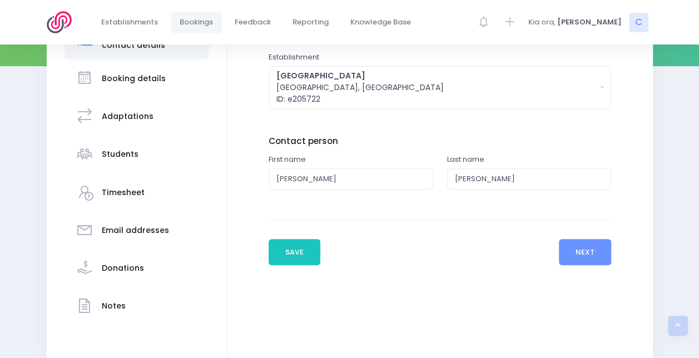
scroll to position [185, 0]
click at [596, 252] on button "Next" at bounding box center [585, 252] width 53 height 27
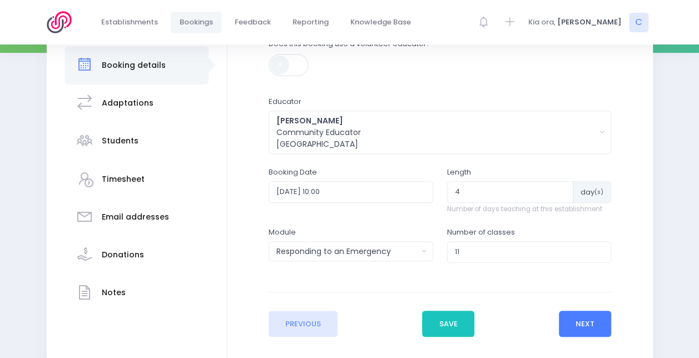
scroll to position [240, 0]
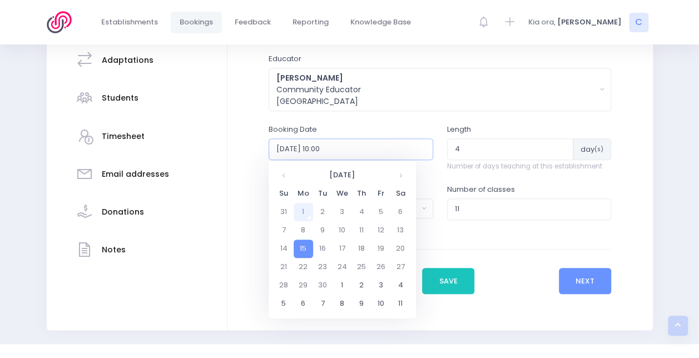
click at [324, 158] on input "[DATE] 10:00" at bounding box center [351, 148] width 165 height 21
click at [305, 213] on td "1" at bounding box center [303, 212] width 19 height 18
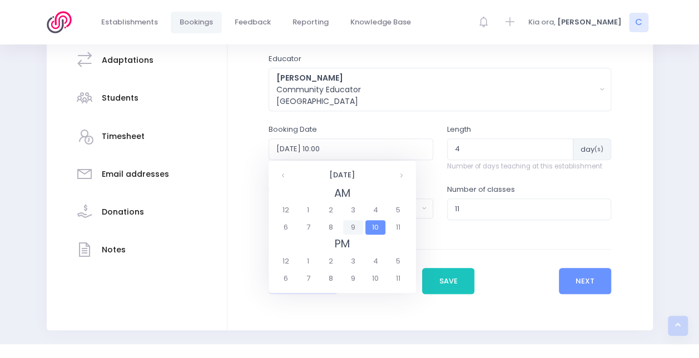
click at [355, 230] on span "9" at bounding box center [352, 227] width 19 height 14
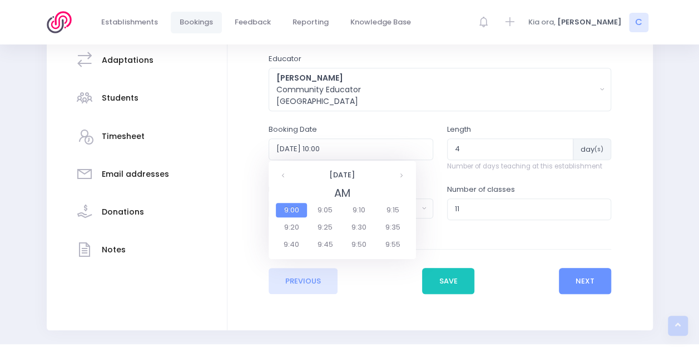
click at [294, 212] on span "9:00" at bounding box center [291, 210] width 31 height 14
type input "2025-09-01 09:00"
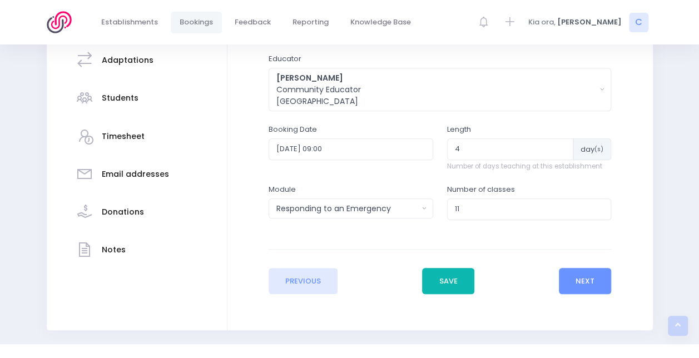
click at [451, 276] on button "Save" at bounding box center [448, 281] width 52 height 27
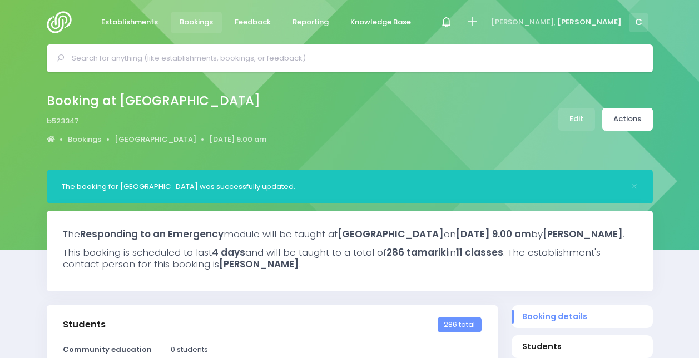
select select "5"
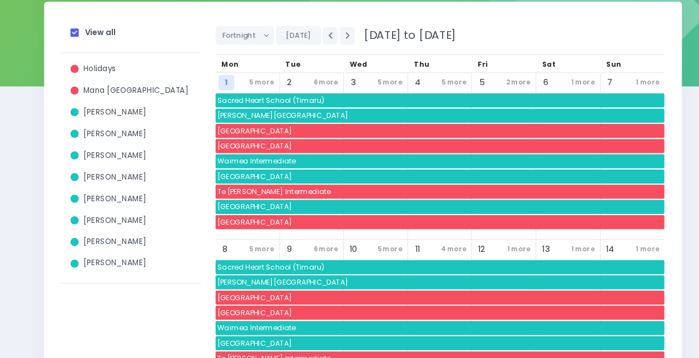
scroll to position [166, 0]
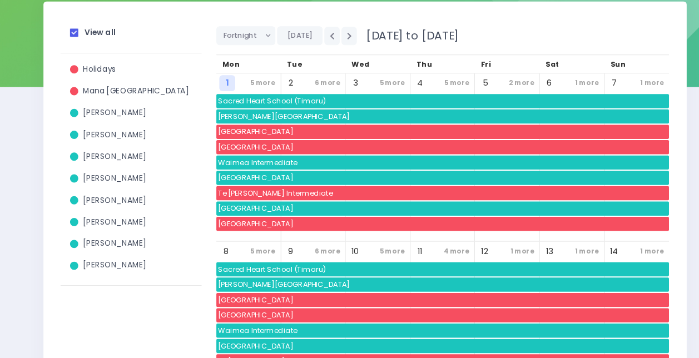
click at [96, 34] on strong "View all" at bounding box center [100, 33] width 29 height 11
click at [0, 0] on input "View all" at bounding box center [0, 0] width 0 height 0
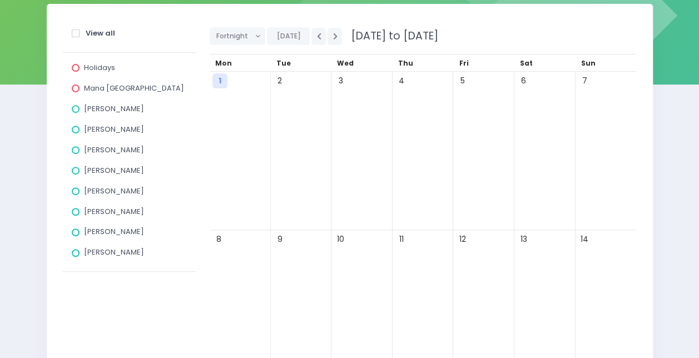
click at [115, 120] on div "[PERSON_NAME]" at bounding box center [129, 111] width 115 height 21
click at [115, 128] on span "[PERSON_NAME]" at bounding box center [114, 129] width 60 height 11
click at [0, 0] on input "[PERSON_NAME]" at bounding box center [0, 0] width 0 height 0
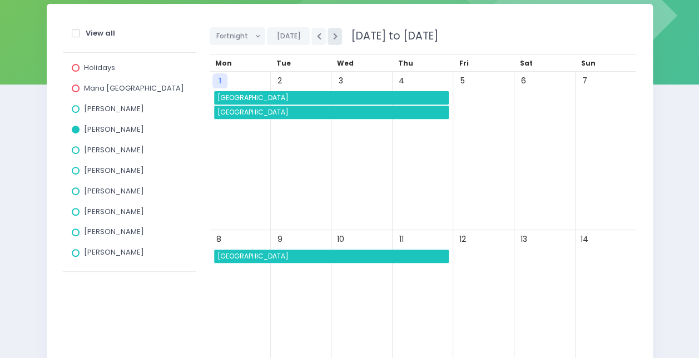
click at [335, 39] on button "button" at bounding box center [335, 36] width 14 height 17
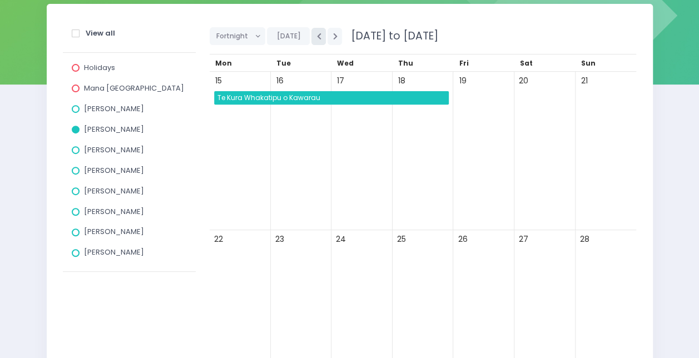
click at [316, 40] on button "button" at bounding box center [318, 36] width 14 height 17
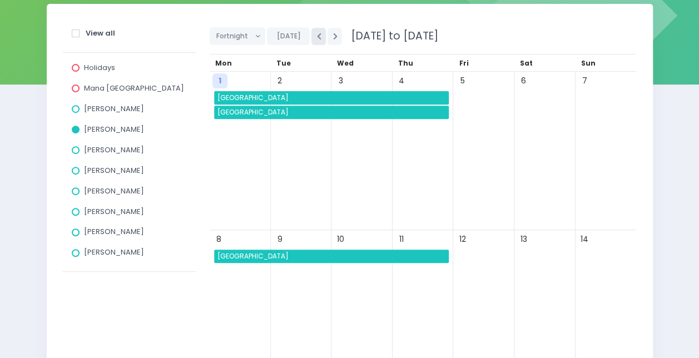
click at [316, 40] on button "button" at bounding box center [318, 36] width 14 height 17
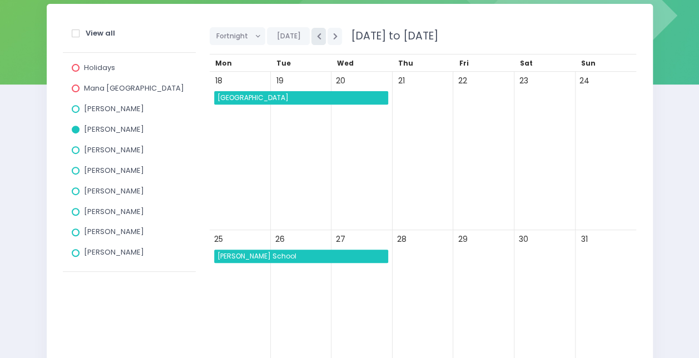
click at [320, 38] on button "button" at bounding box center [318, 36] width 14 height 17
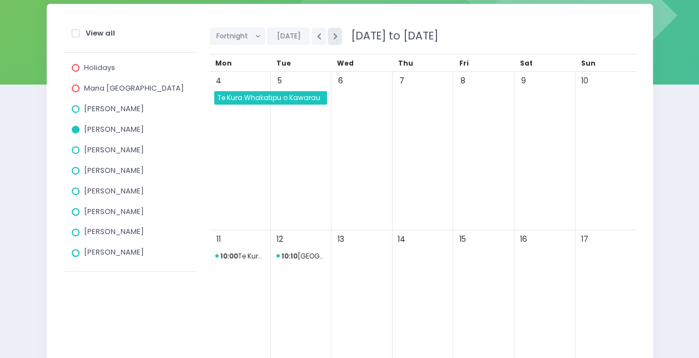
click at [338, 34] on button "button" at bounding box center [335, 36] width 14 height 17
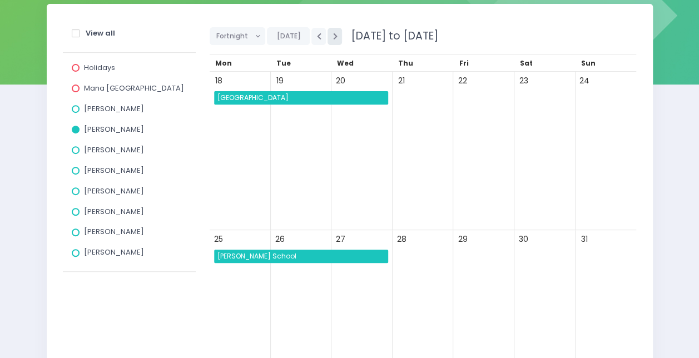
click at [338, 34] on button "button" at bounding box center [335, 36] width 14 height 17
